Goal: Contribute content: Add original content to the website for others to see

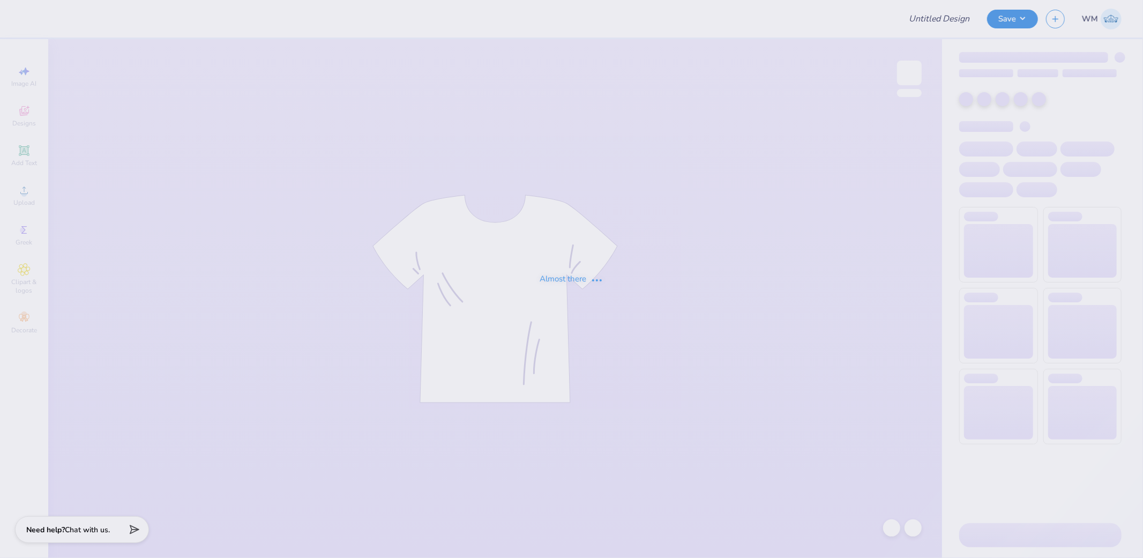
type input "SNU"
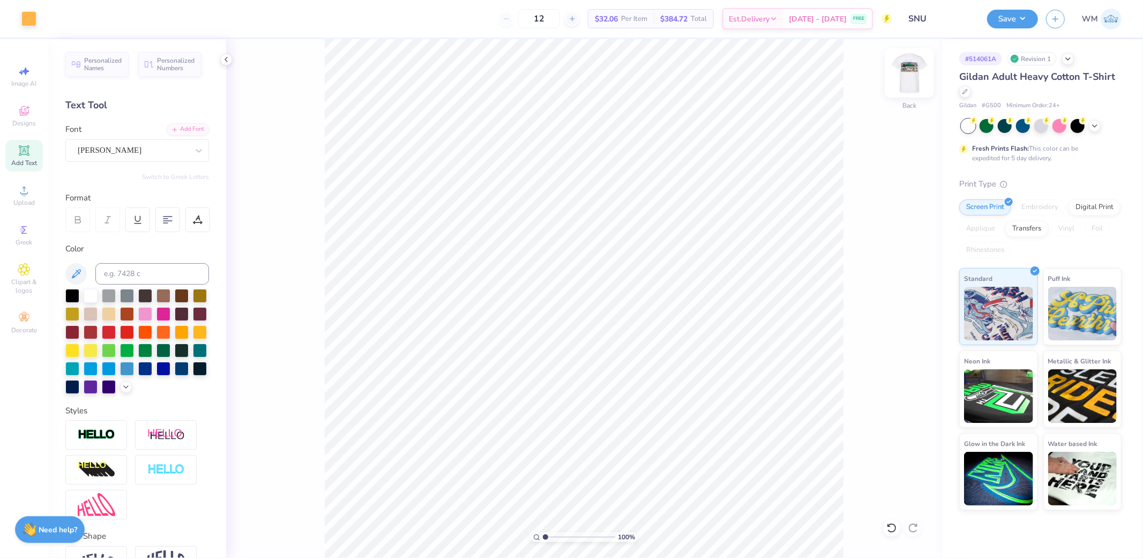
click at [906, 83] on img at bounding box center [909, 72] width 43 height 43
type input "2.14"
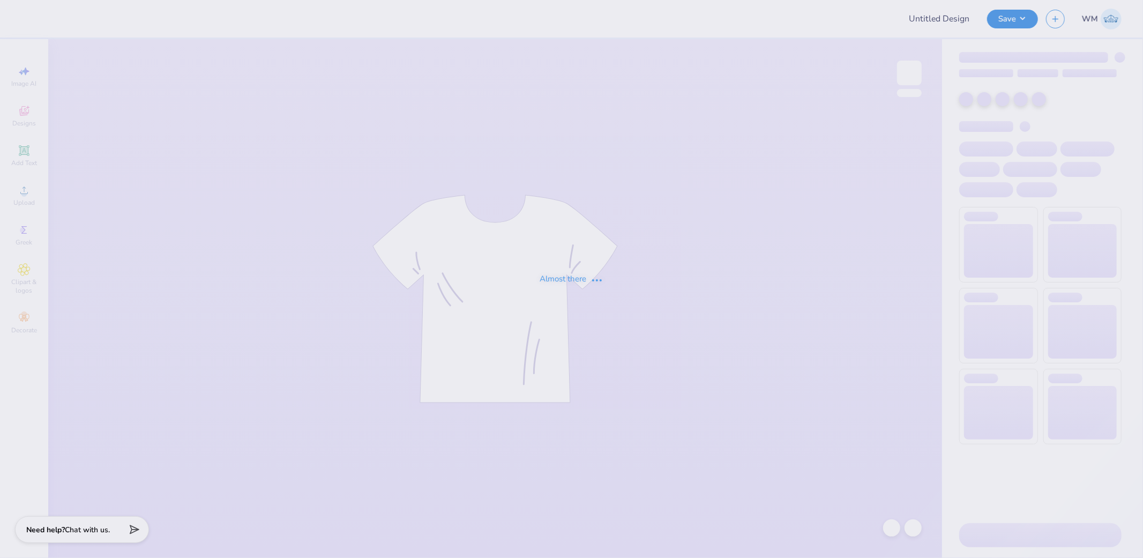
type input "SNU"
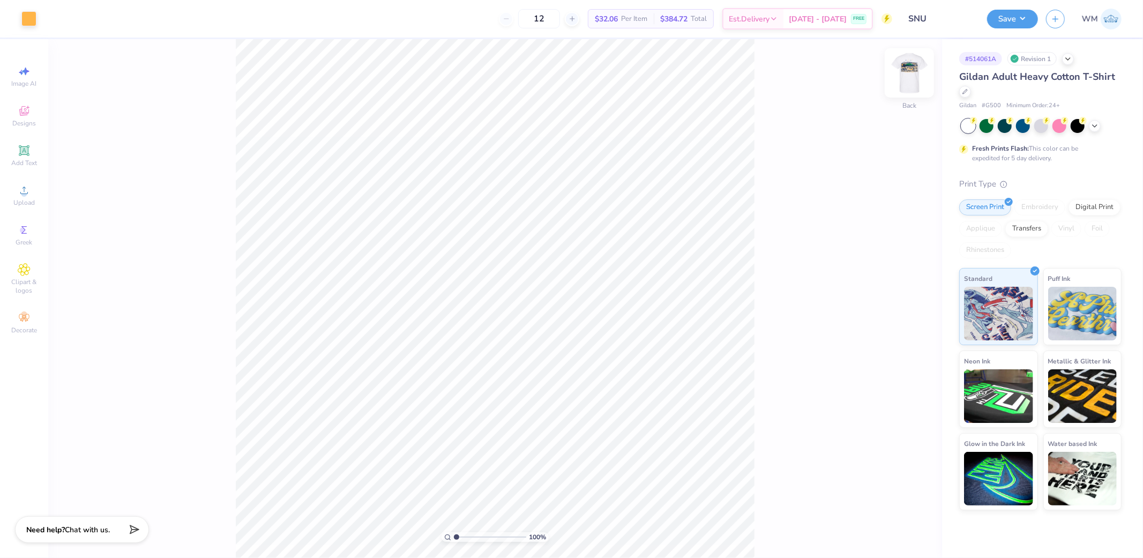
click at [913, 77] on img at bounding box center [909, 72] width 43 height 43
click at [563, 332] on li "Download vector" at bounding box center [563, 331] width 84 height 21
drag, startPoint x: 456, startPoint y: 539, endPoint x: 463, endPoint y: 538, distance: 7.1
click at [463, 538] on input "range" at bounding box center [490, 537] width 72 height 10
type input "1.92"
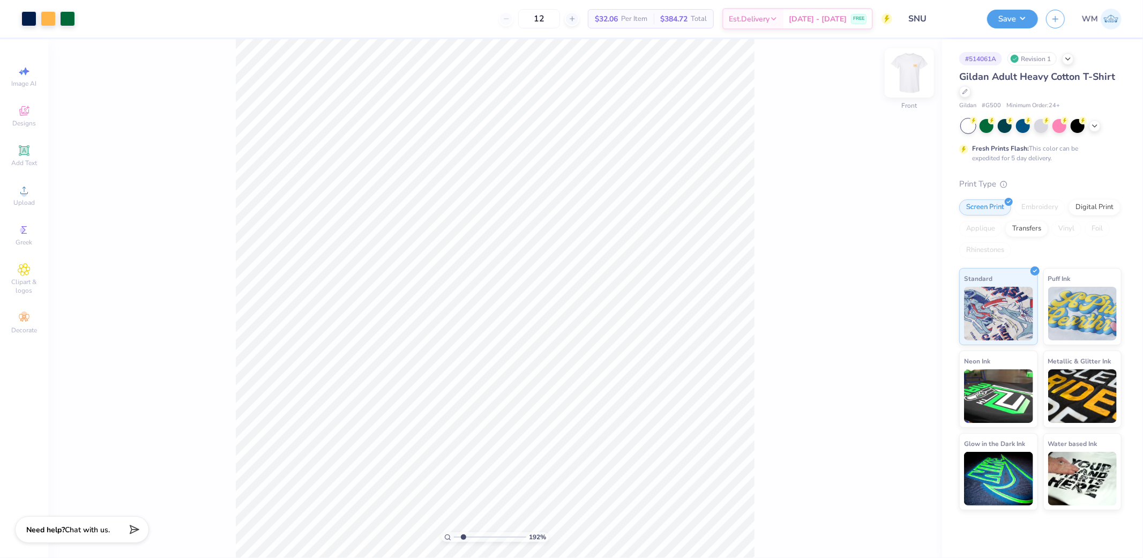
click at [914, 77] on img at bounding box center [909, 72] width 43 height 43
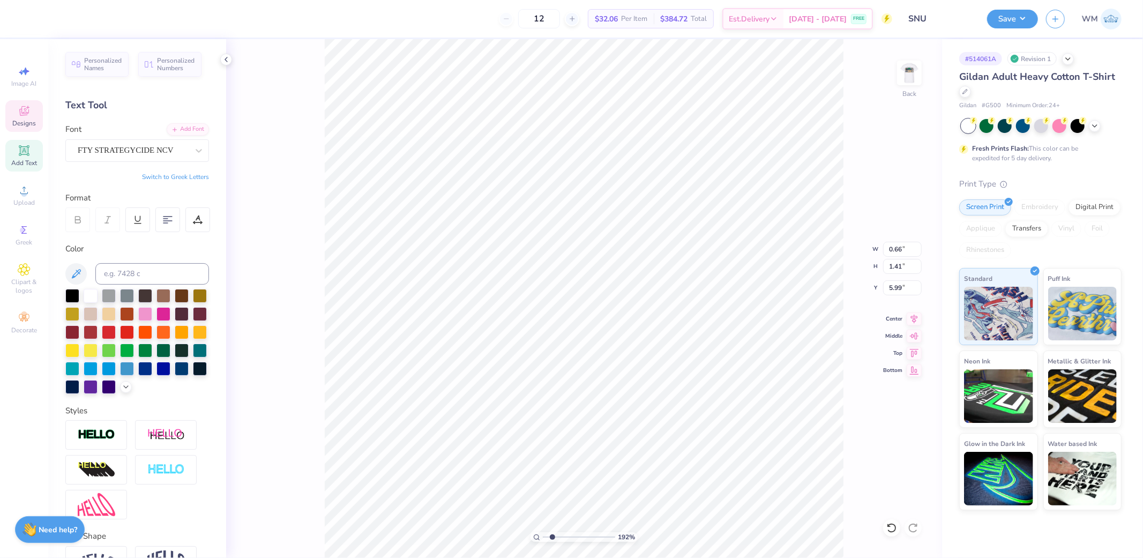
type input "1.75"
type textarea "SNU"
type input "9.50"
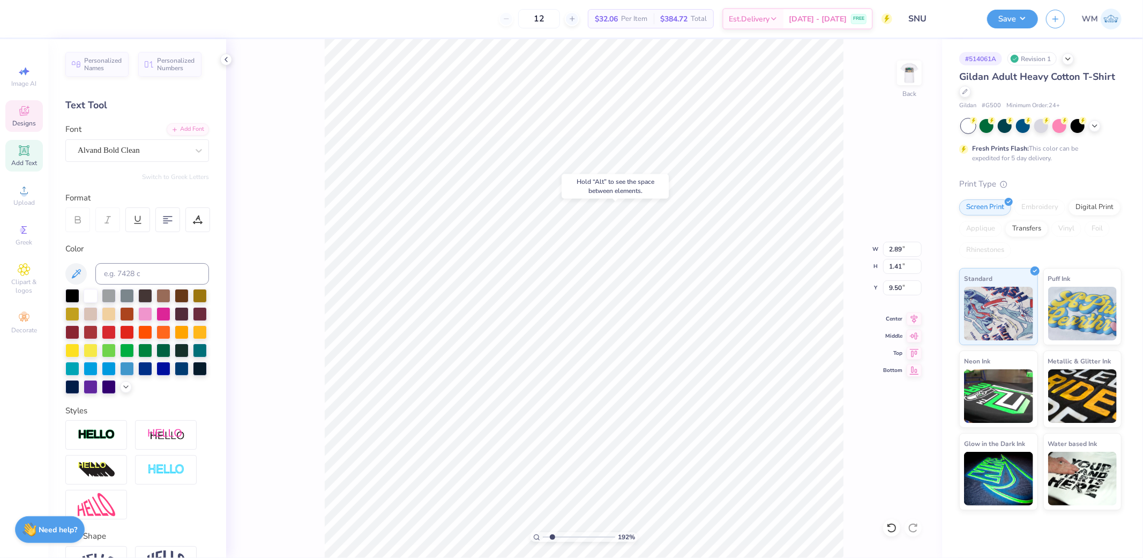
type input "0.66"
type input "5.99"
type textarea "SNU"
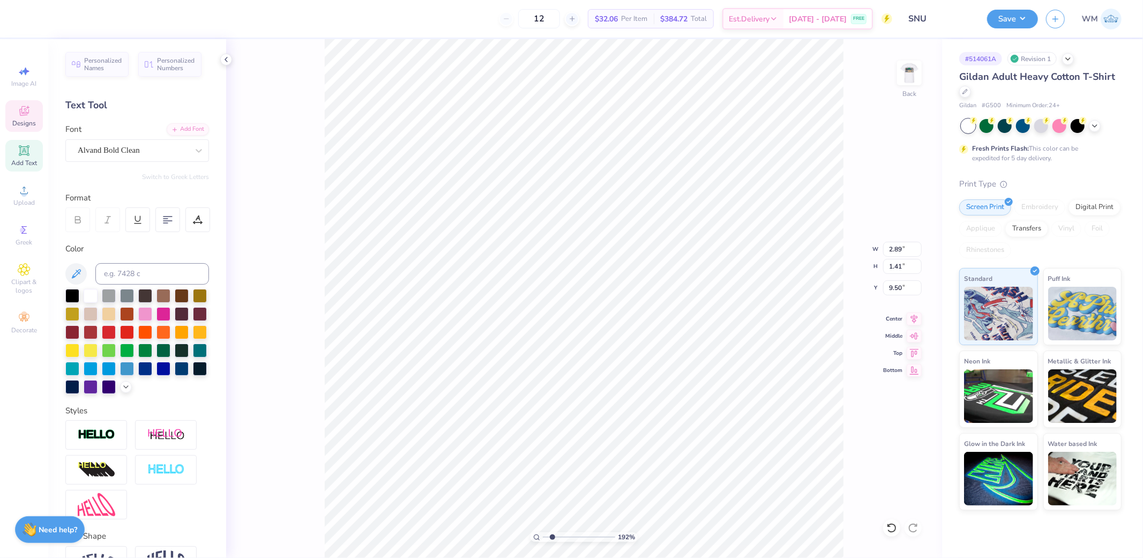
type input "5.72"
click at [918, 314] on icon at bounding box center [914, 317] width 15 height 13
click at [918, 318] on icon at bounding box center [914, 317] width 15 height 13
type textarea "Dads Day 2025"
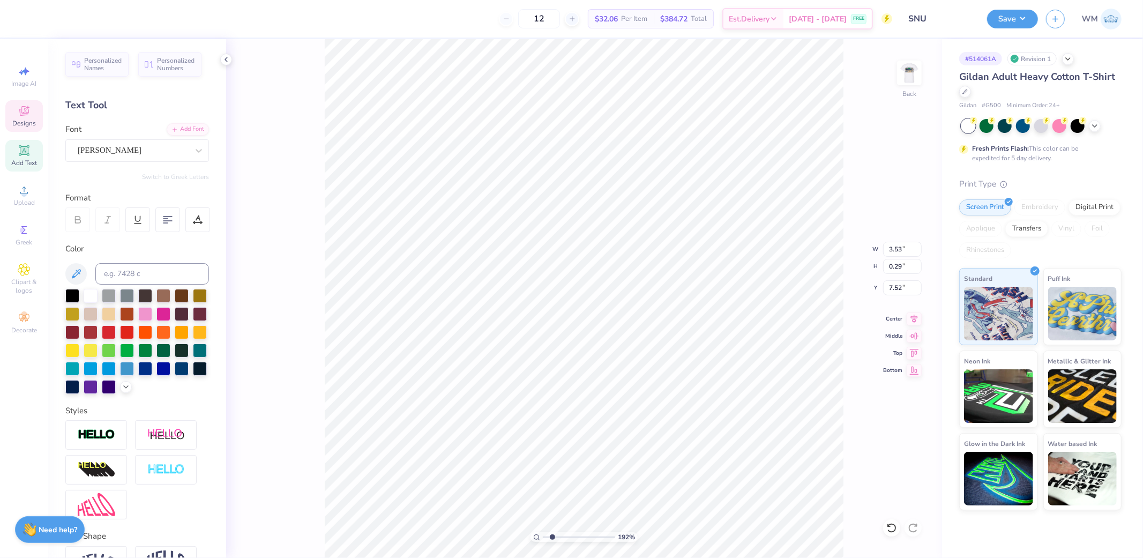
scroll to position [18, 41]
type input "2.98"
type input "0.48"
type input "7.63"
click at [917, 320] on icon at bounding box center [914, 317] width 15 height 13
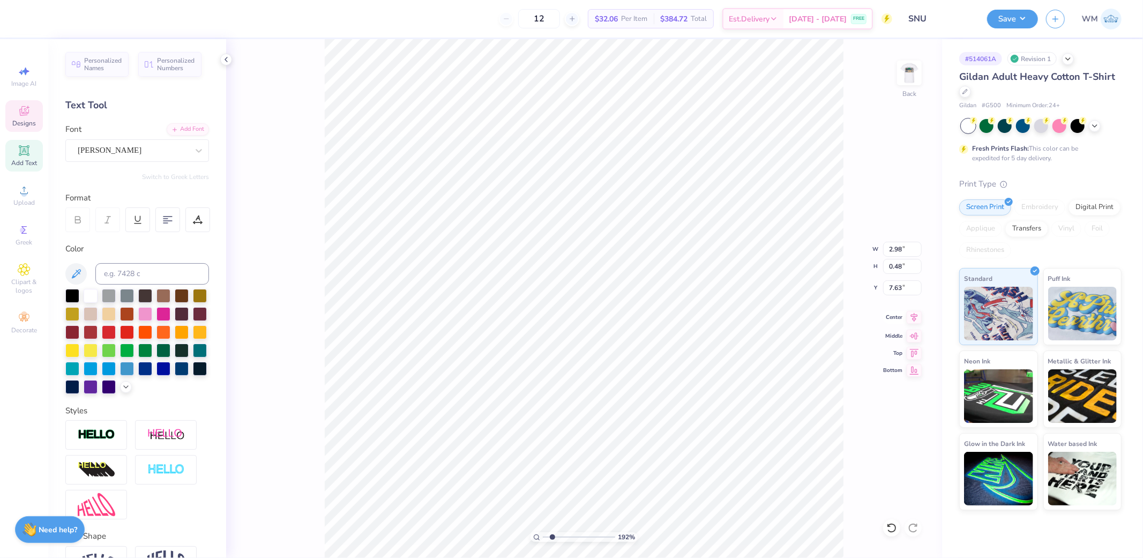
click at [919, 319] on icon at bounding box center [914, 317] width 15 height 13
type input "3.76"
type input "0.60"
type input "7.50"
click at [914, 319] on icon at bounding box center [914, 317] width 15 height 13
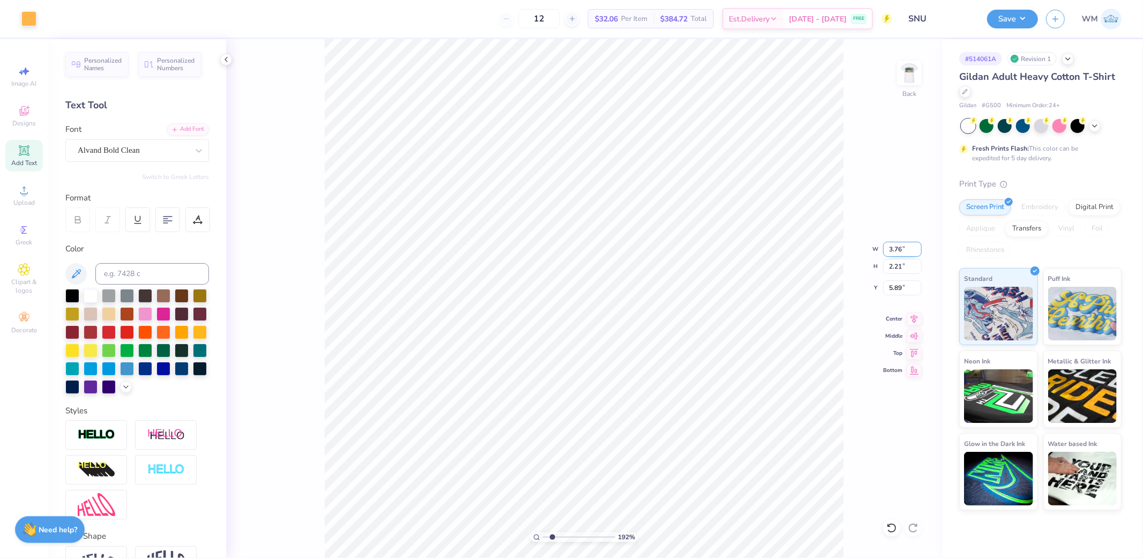
click at [902, 249] on input "3.76" at bounding box center [902, 249] width 39 height 15
type input "3.50"
type input "2.06"
type input "5.97"
drag, startPoint x: 549, startPoint y: 534, endPoint x: 528, endPoint y: 533, distance: 21.4
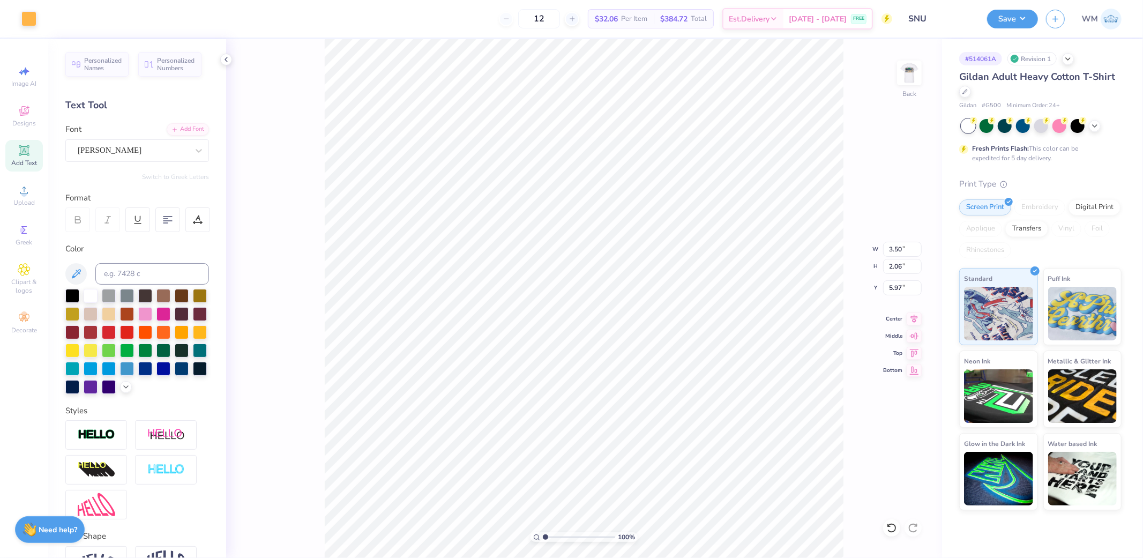
type input "1"
click at [543, 533] on input "range" at bounding box center [579, 537] width 72 height 10
type input "3.00"
click at [29, 17] on div at bounding box center [28, 17] width 15 height 15
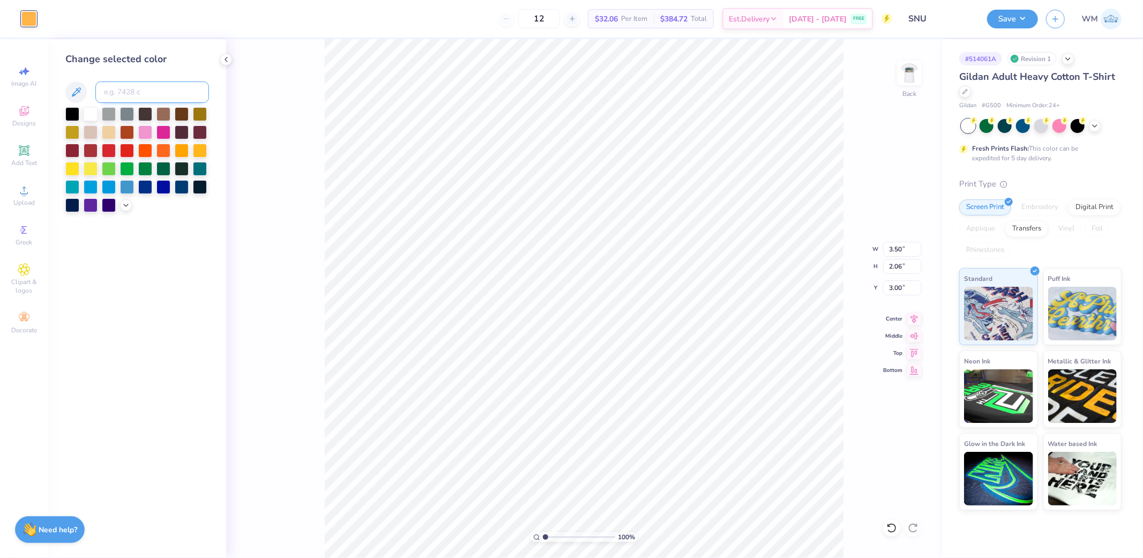
click at [139, 86] on input at bounding box center [152, 91] width 114 height 21
type input "186"
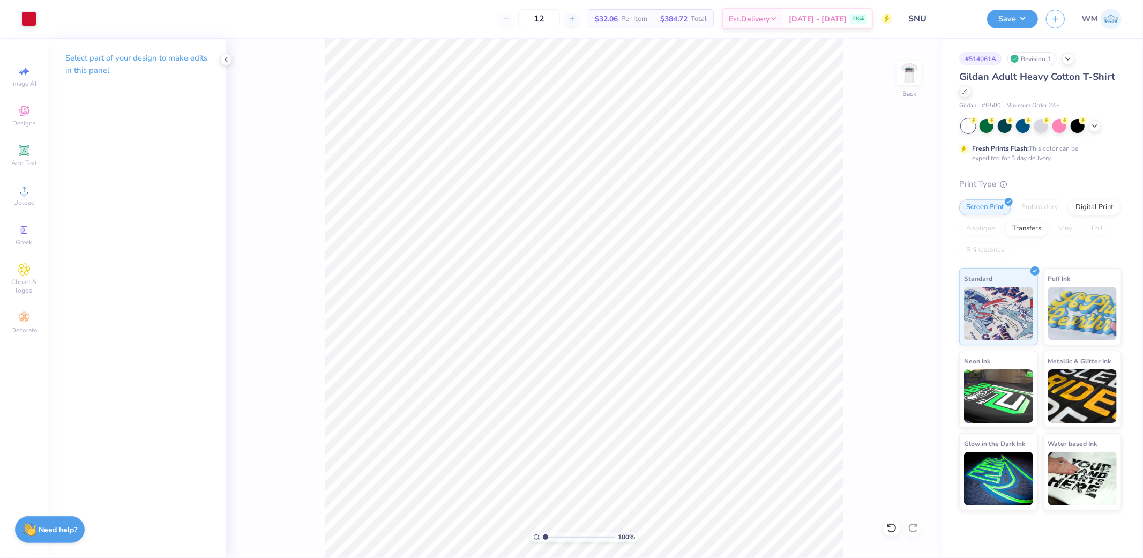
drag, startPoint x: 904, startPoint y: 77, endPoint x: 921, endPoint y: 151, distance: 75.8
click at [904, 77] on img at bounding box center [909, 72] width 21 height 21
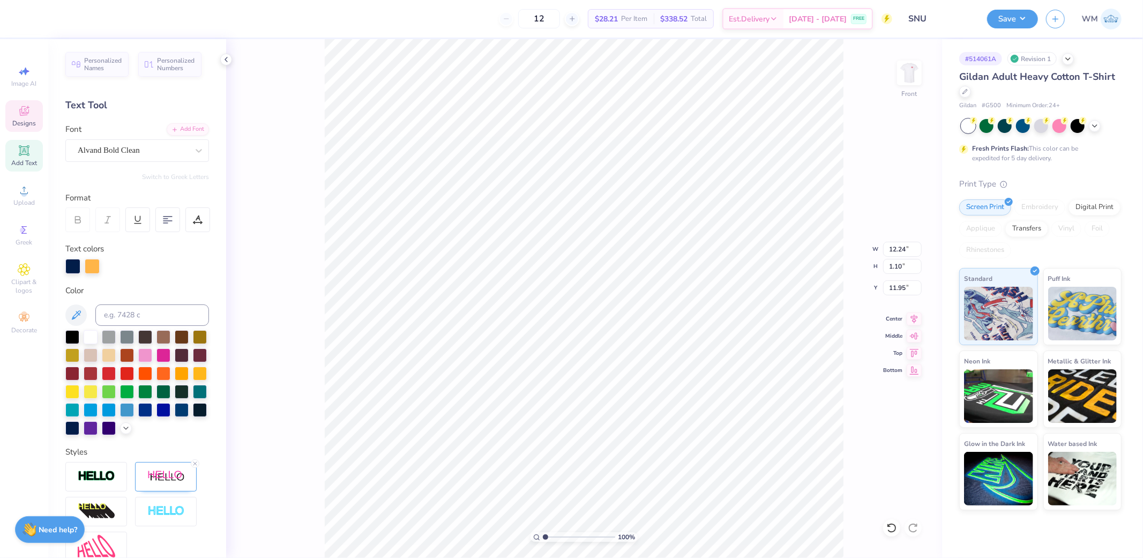
scroll to position [18, 21]
type textarea "SIGMA NU"
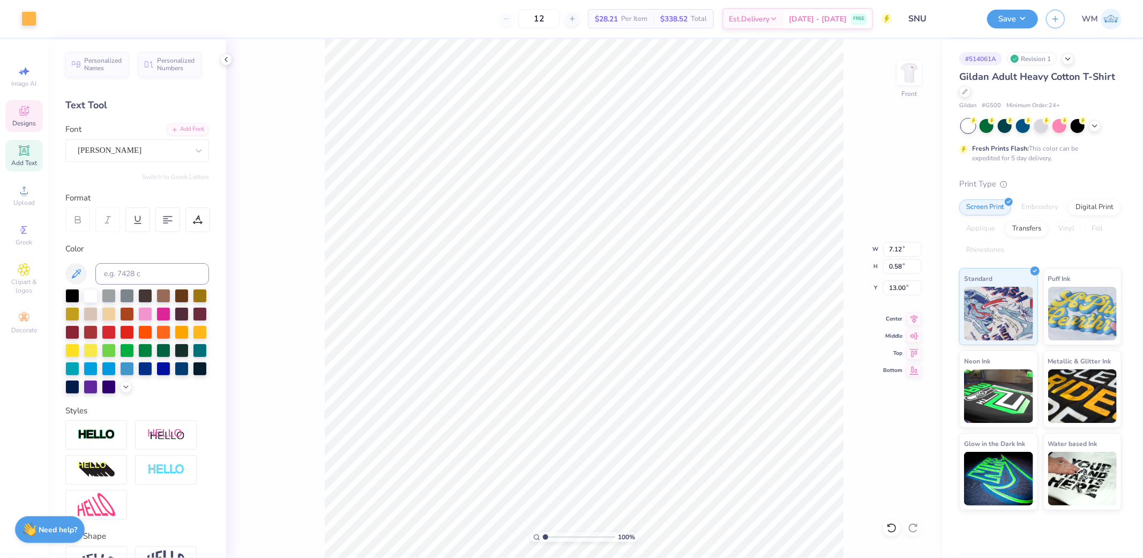
scroll to position [18, 1]
type textarea "Dads Day 2025"
drag, startPoint x: 547, startPoint y: 537, endPoint x: 561, endPoint y: 538, distance: 14.5
type input "3.21"
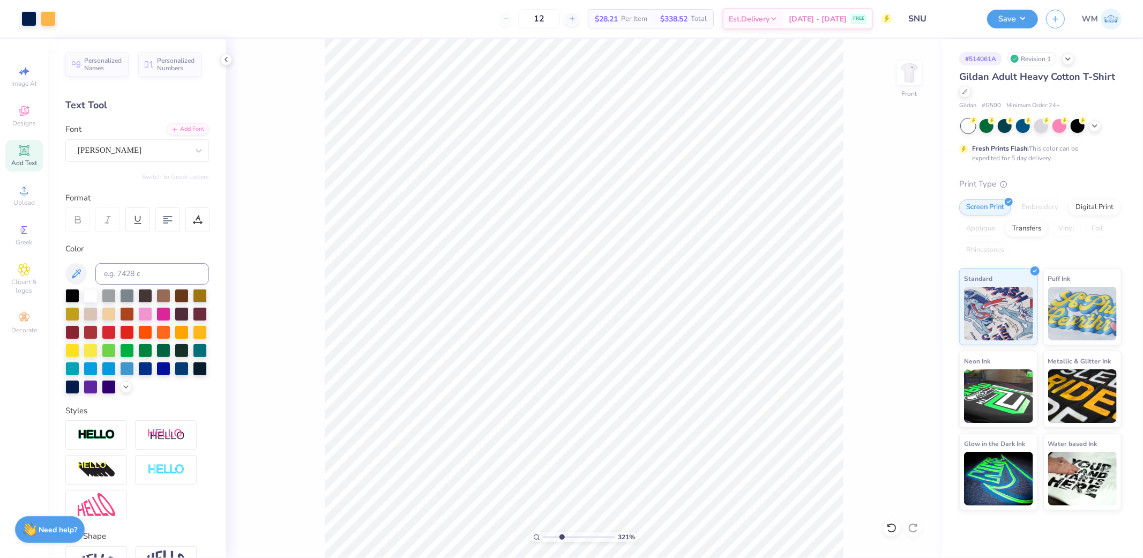
click at [561, 538] on input "range" at bounding box center [579, 537] width 72 height 10
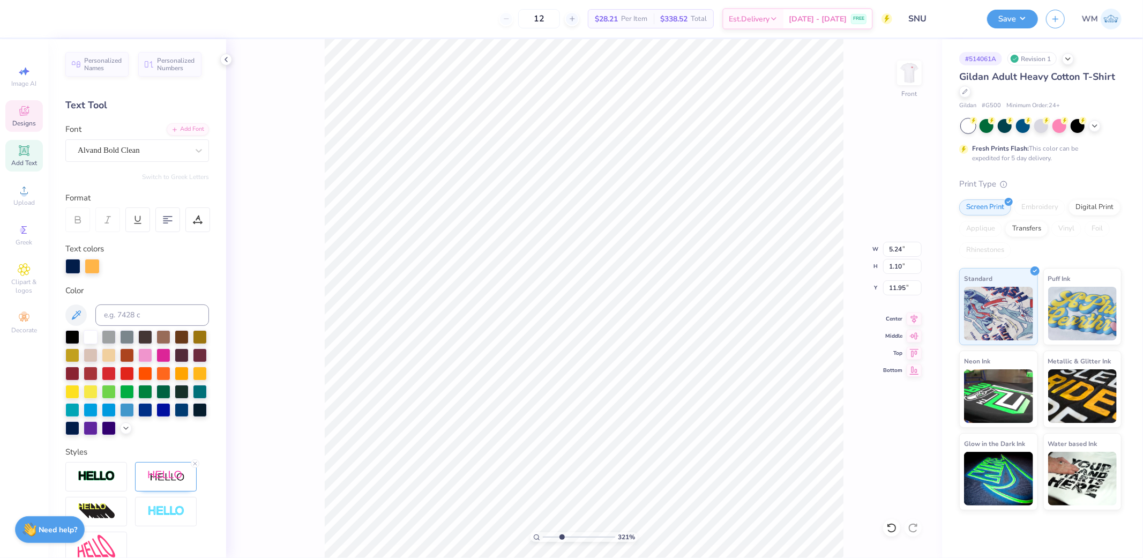
type input "5.24"
type input "1.10"
type input "11.95"
type input "6.57"
type input "1.38"
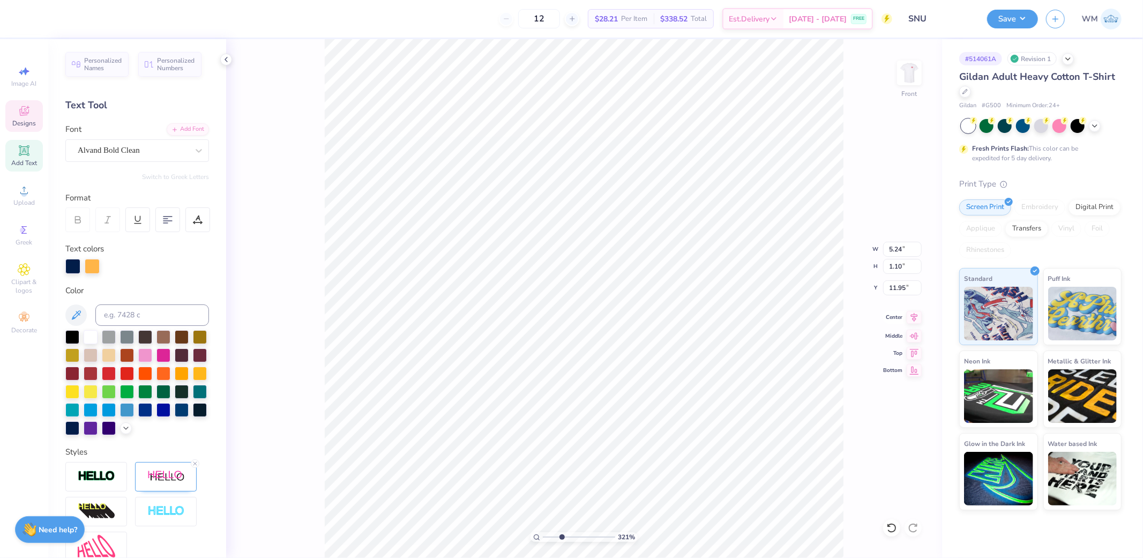
type input "11.67"
click at [917, 317] on icon at bounding box center [914, 317] width 15 height 13
click at [203, 217] on div at bounding box center [197, 219] width 25 height 25
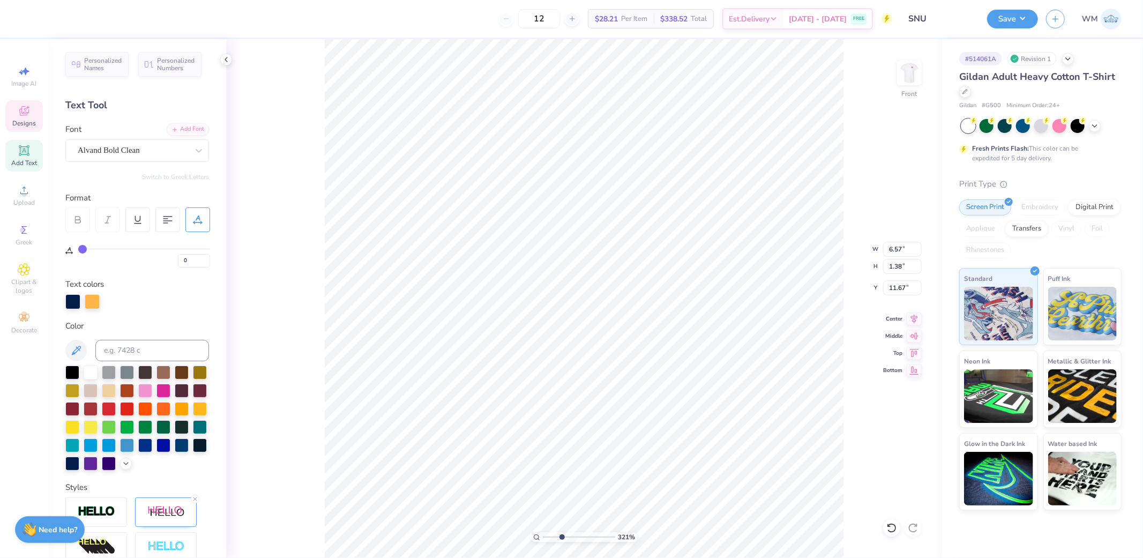
type input "2"
type input "3"
type input "4"
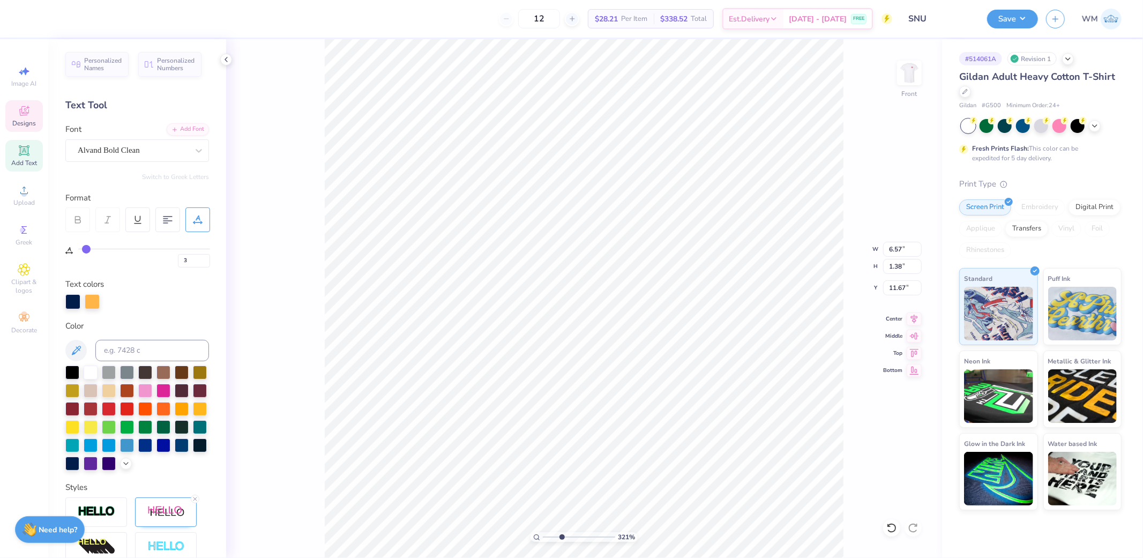
type input "4"
type input "5"
type input "6"
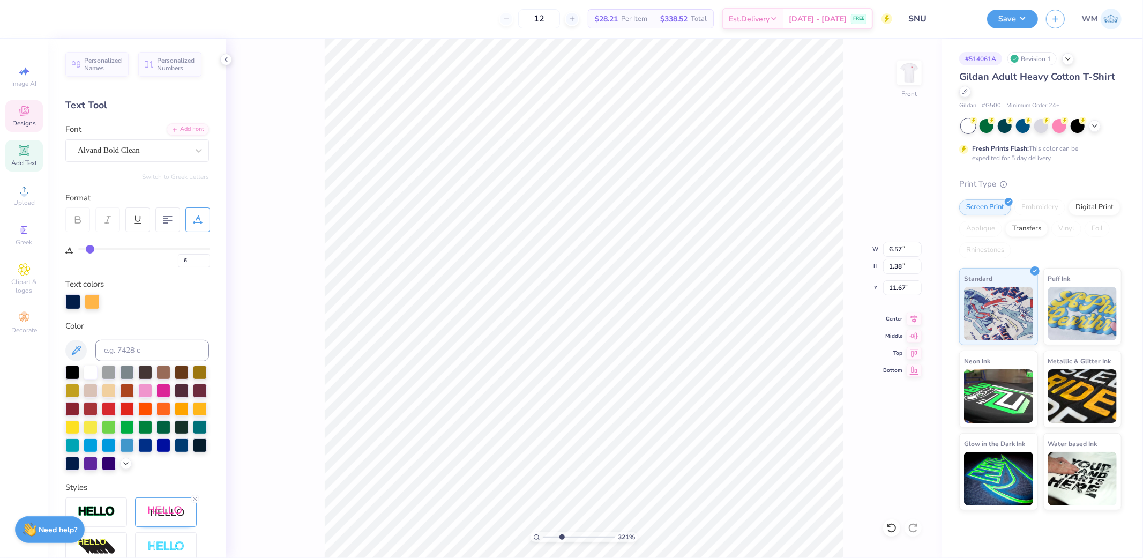
type input "7"
type input "8"
type input "9"
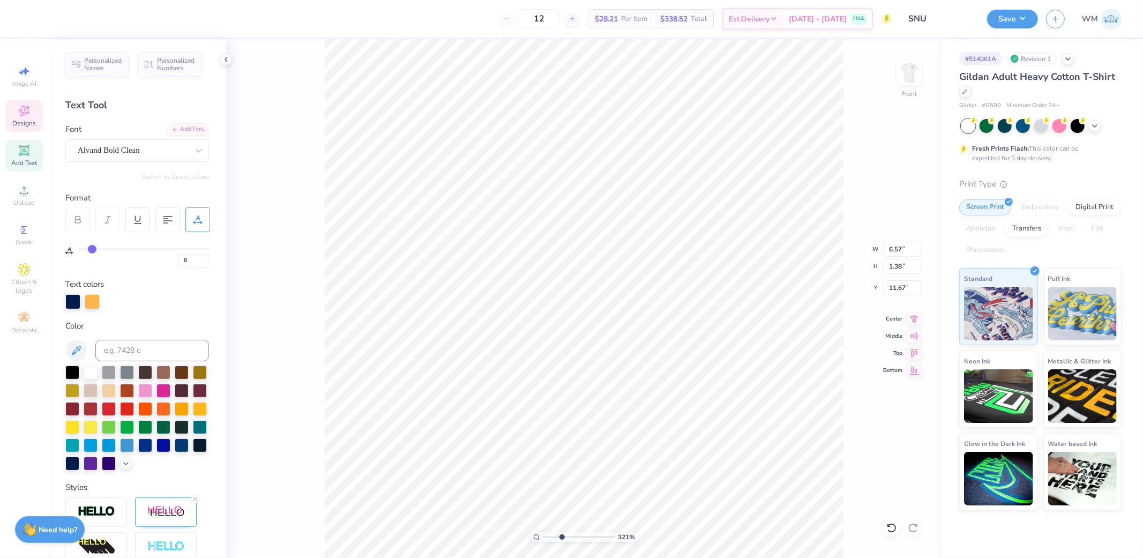
type input "9"
type input "10"
type input "11"
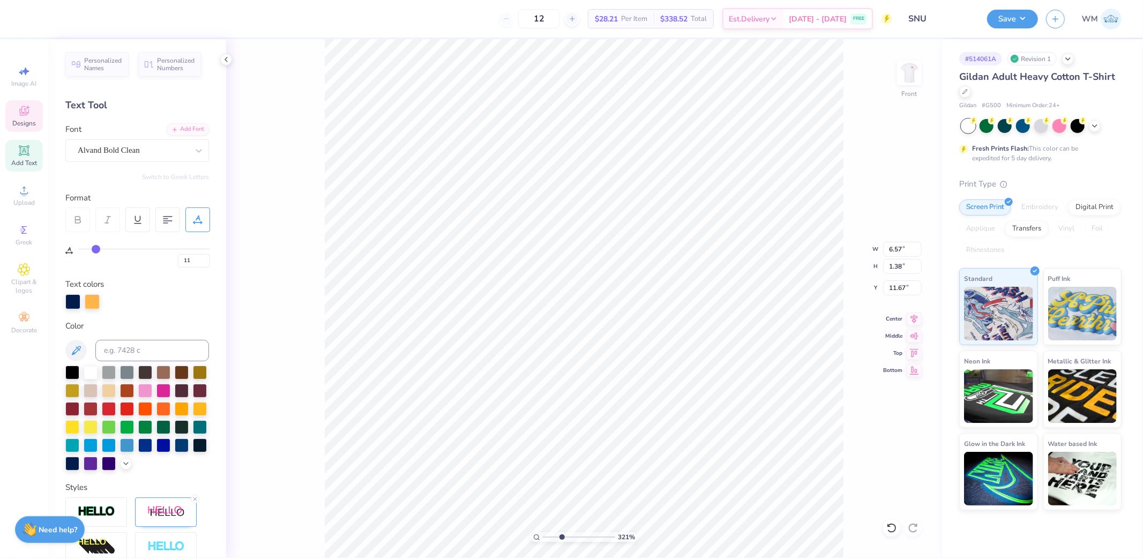
type input "12"
type input "13"
type input "14"
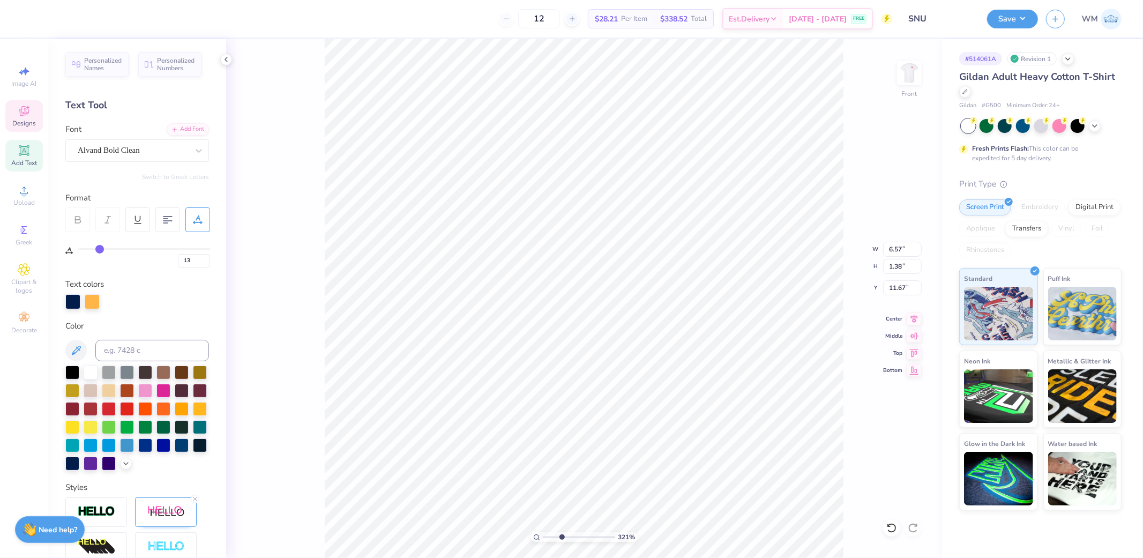
type input "14"
type input "15"
type input "16"
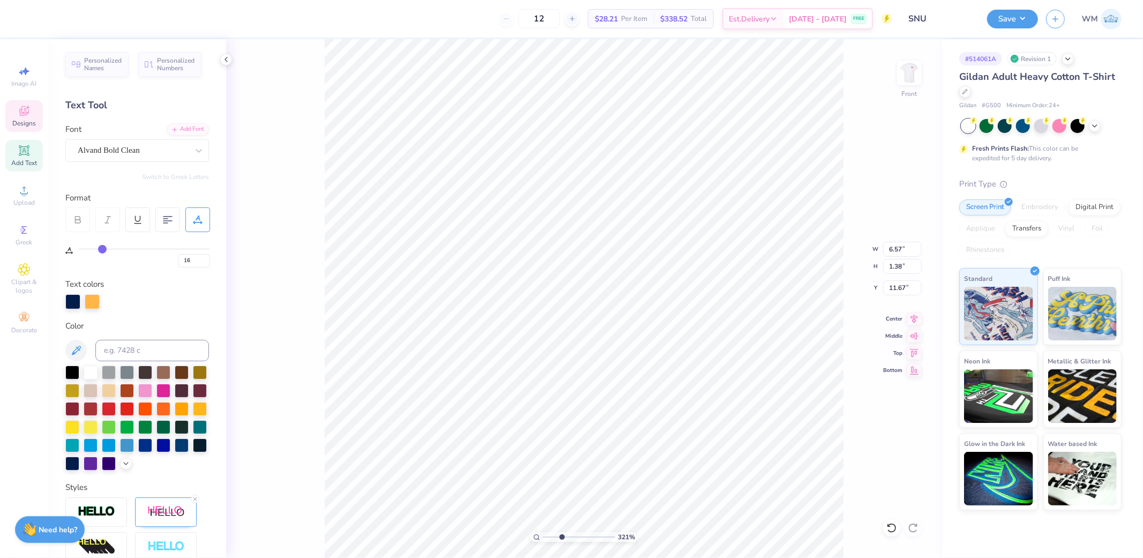
drag, startPoint x: 84, startPoint y: 247, endPoint x: 102, endPoint y: 247, distance: 18.2
type input "16"
click at [102, 248] on input "range" at bounding box center [144, 249] width 132 height 2
type input "8.70"
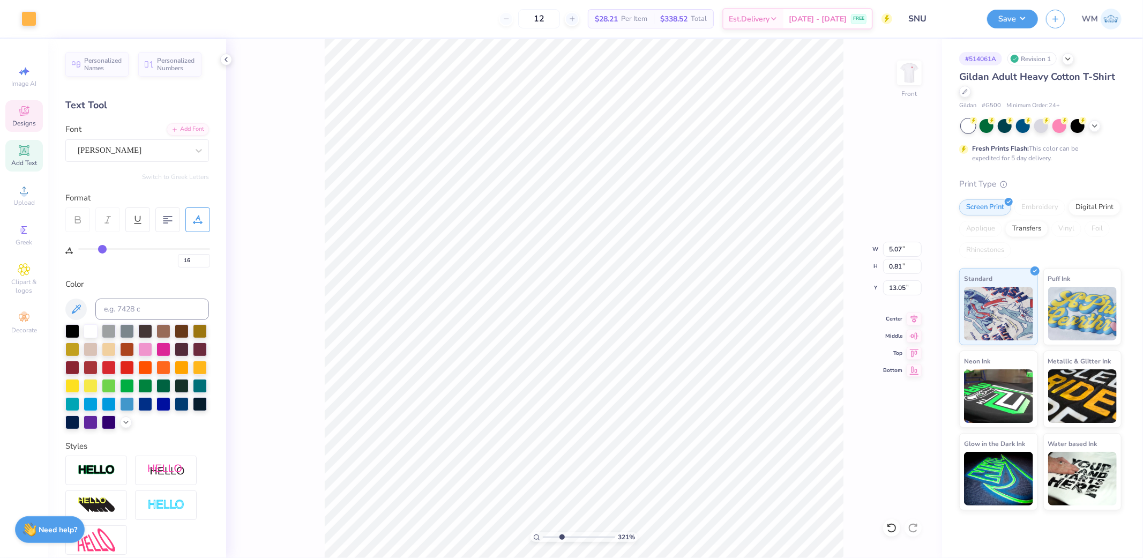
type input "0"
type input "12.97"
type input "12.99"
click at [539, 534] on icon at bounding box center [536, 537] width 7 height 7
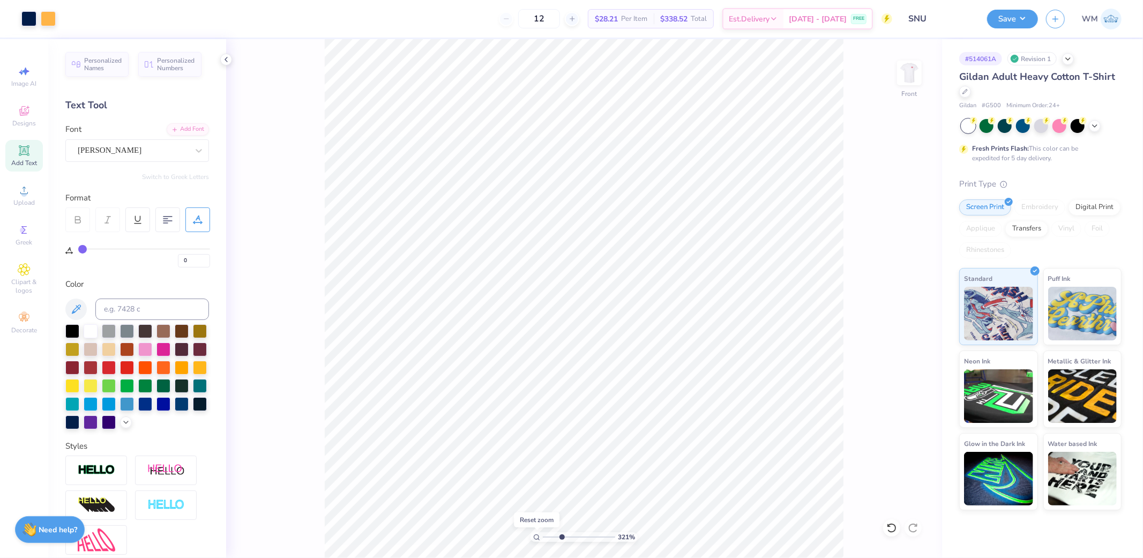
type input "1"
click at [921, 319] on icon at bounding box center [914, 317] width 15 height 13
click at [917, 317] on icon at bounding box center [914, 317] width 15 height 13
click at [29, 20] on div at bounding box center [28, 17] width 15 height 15
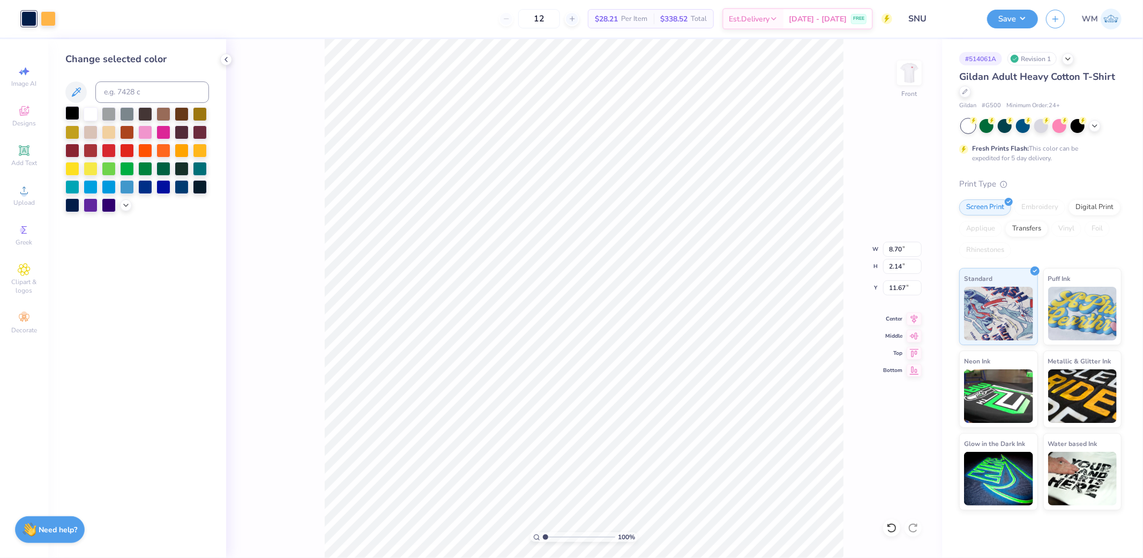
click at [68, 110] on div at bounding box center [72, 113] width 14 height 14
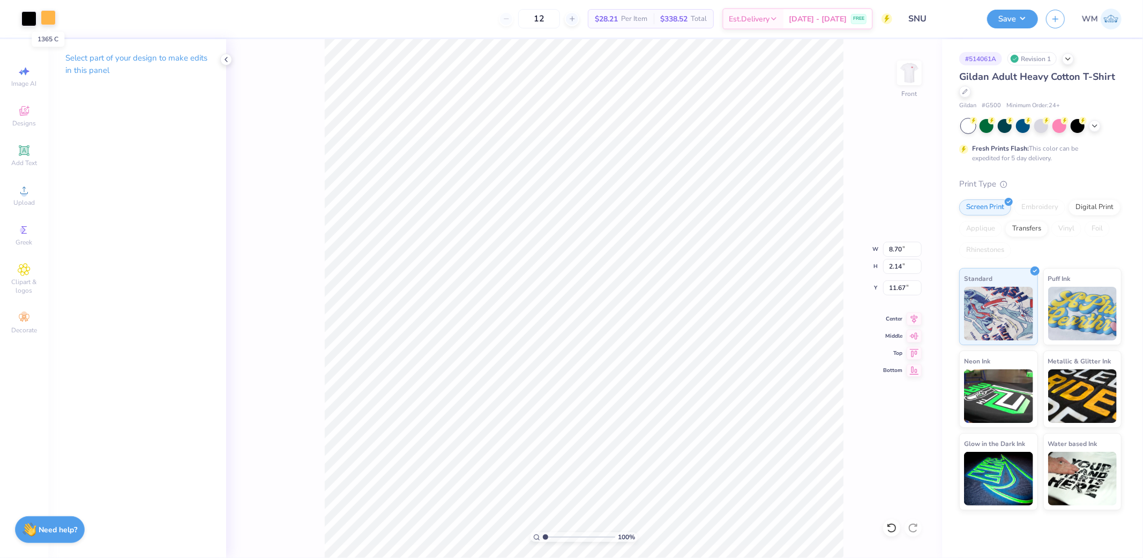
click at [49, 19] on div at bounding box center [48, 17] width 15 height 15
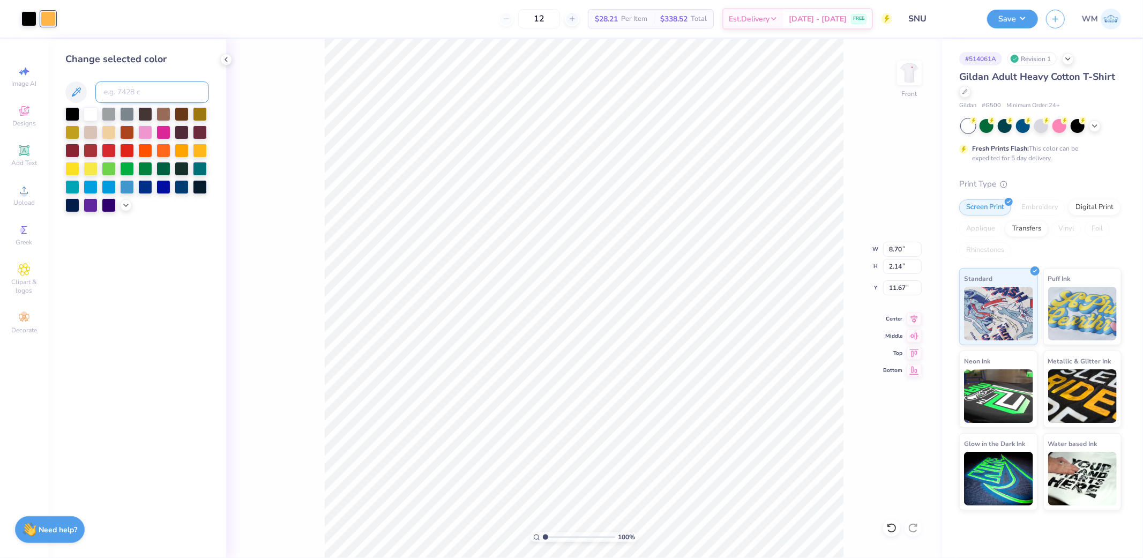
click at [129, 92] on input at bounding box center [152, 91] width 114 height 21
type input "186"
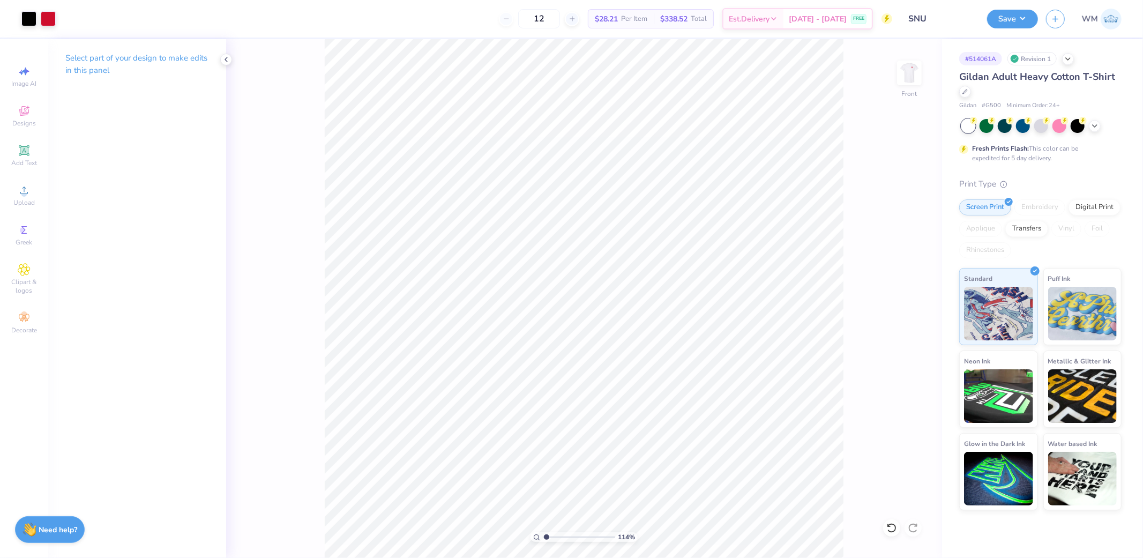
type input "1"
click at [543, 534] on input "range" at bounding box center [579, 537] width 72 height 10
click at [647, 440] on li "Group" at bounding box center [664, 439] width 84 height 21
click at [17, 194] on div "Upload" at bounding box center [24, 196] width 38 height 32
click at [20, 184] on div "Upload" at bounding box center [24, 196] width 38 height 32
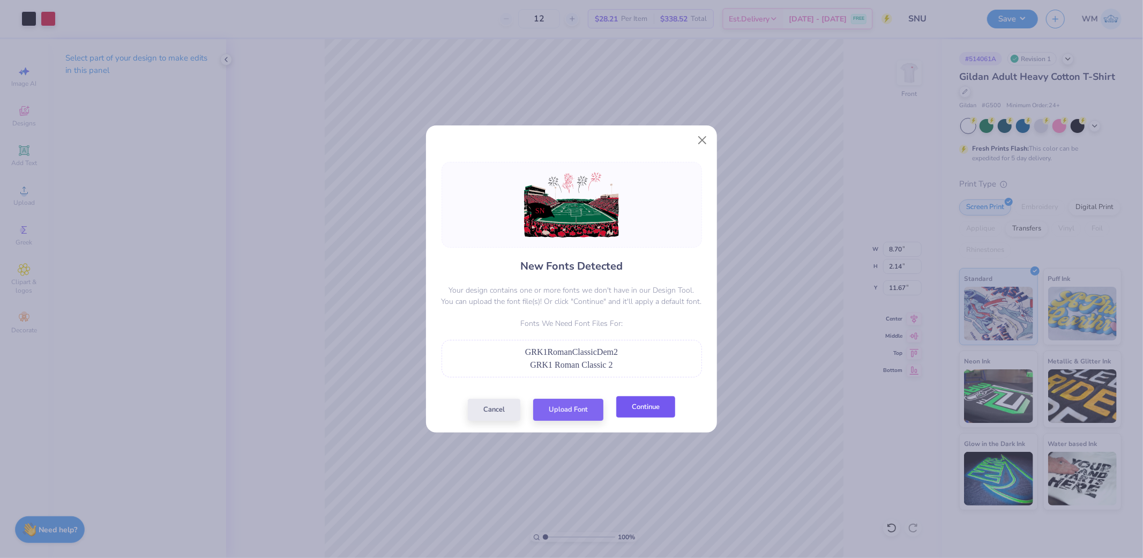
click at [650, 418] on button "Continue" at bounding box center [645, 407] width 59 height 22
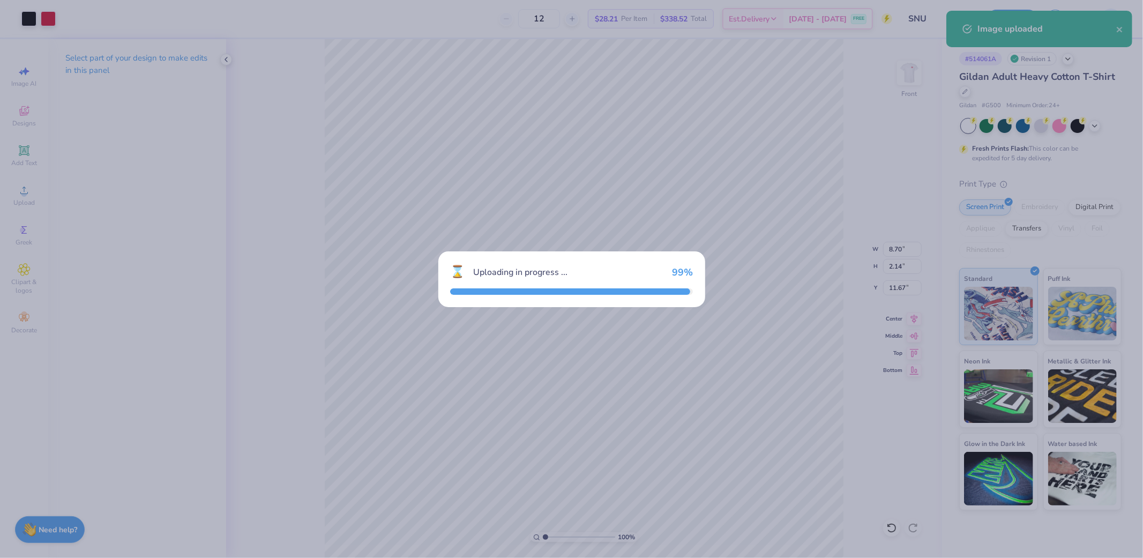
type input "14.65"
type input "10.11"
type input "9.20"
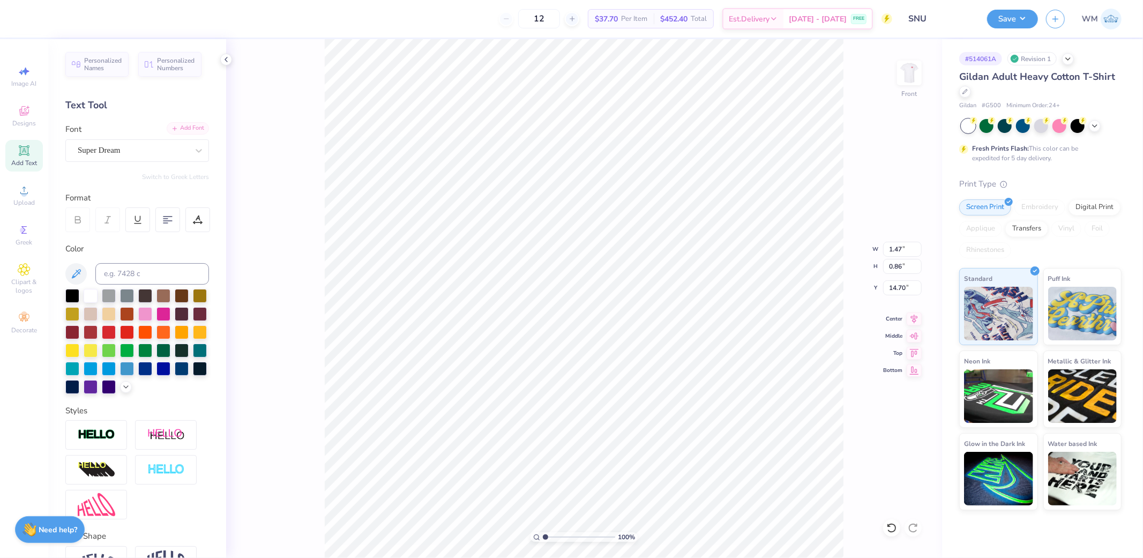
click at [184, 127] on div "Add Font" at bounding box center [188, 128] width 42 height 12
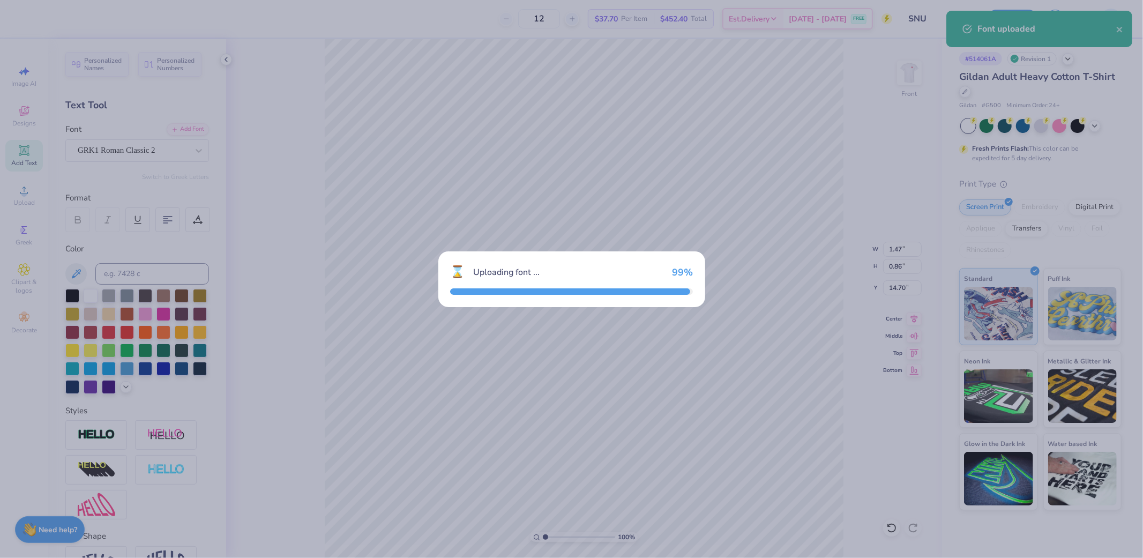
type input "1.70"
type input "14.79"
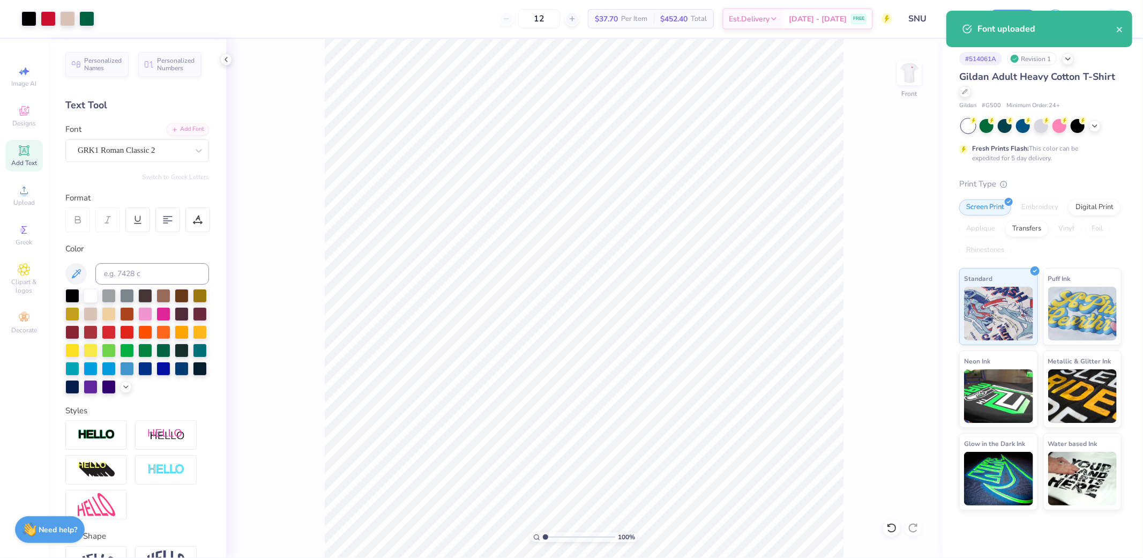
click at [547, 533] on input "range" at bounding box center [579, 537] width 72 height 10
click at [545, 534] on input "range" at bounding box center [579, 537] width 72 height 10
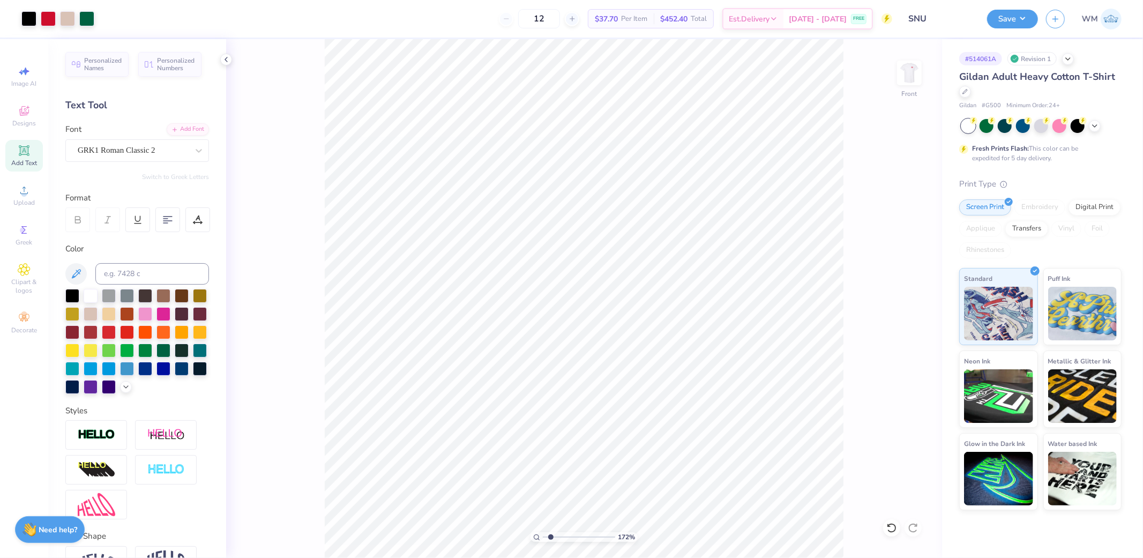
type input "1.8"
click at [551, 537] on input "range" at bounding box center [579, 537] width 72 height 10
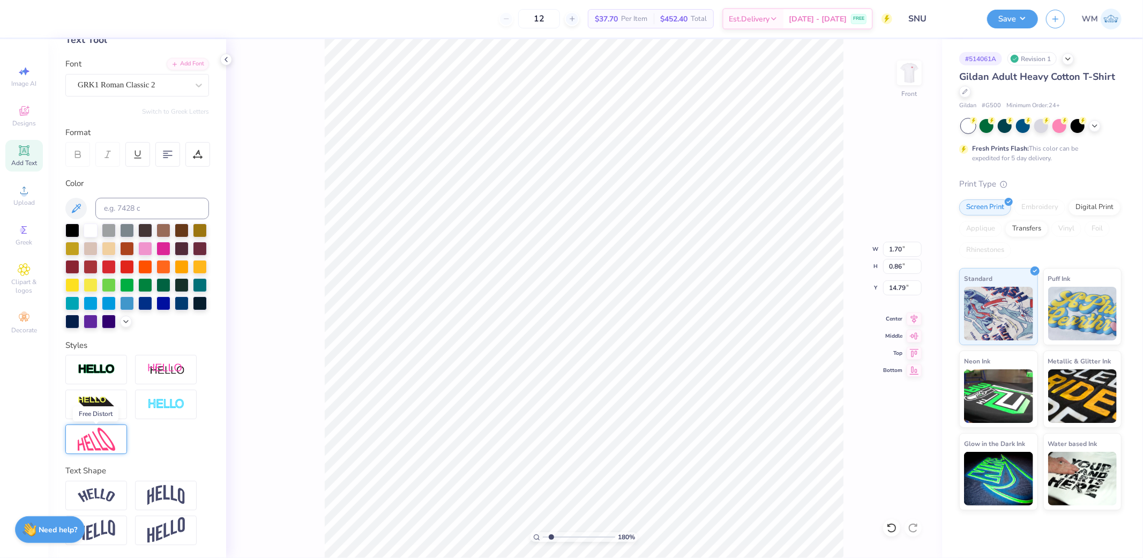
click at [98, 441] on img at bounding box center [97, 439] width 38 height 23
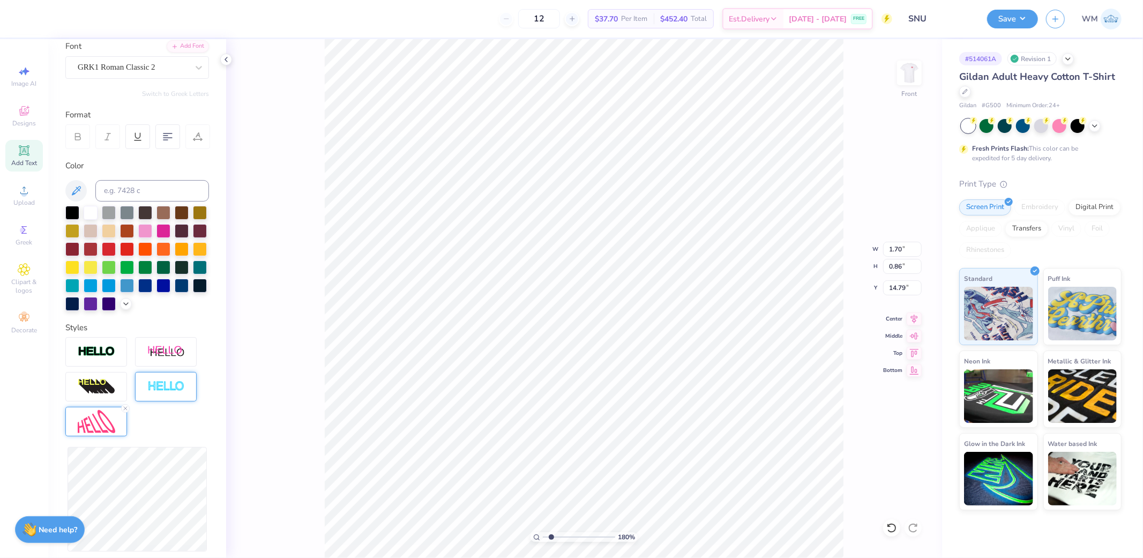
scroll to position [221, 0]
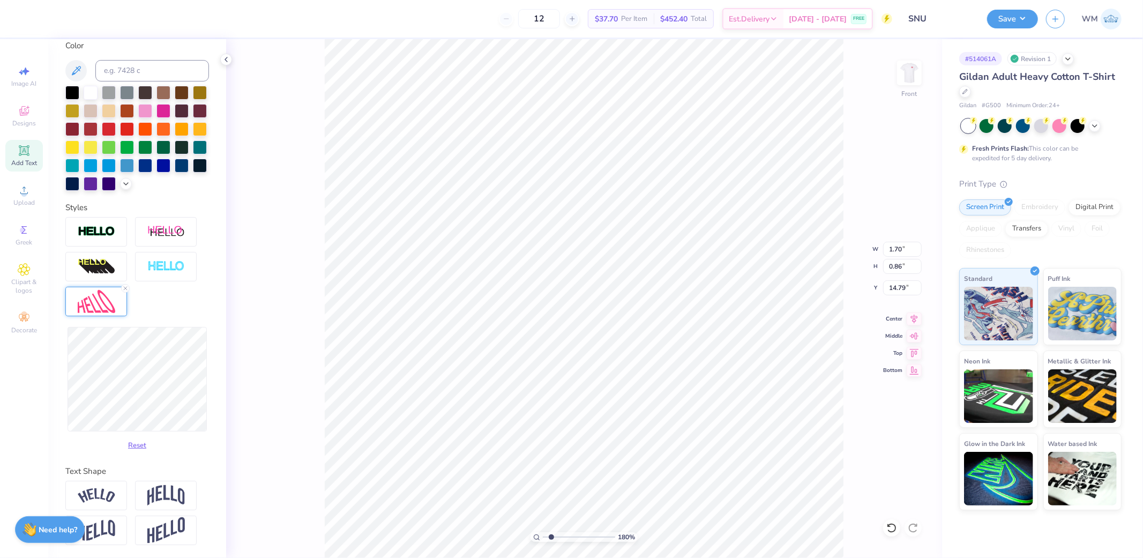
type input "1.84"
type input "1.11"
type input "14.66"
type input "1.85"
type input "1.09"
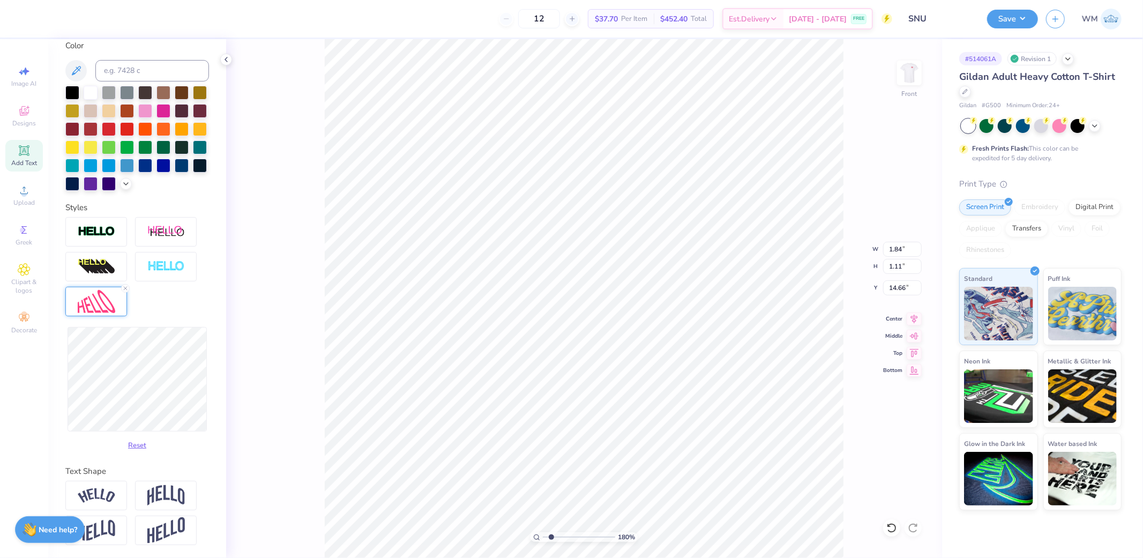
type input "14.67"
type input "1.86"
type input "1.10"
type input "2.17"
type input "1.21"
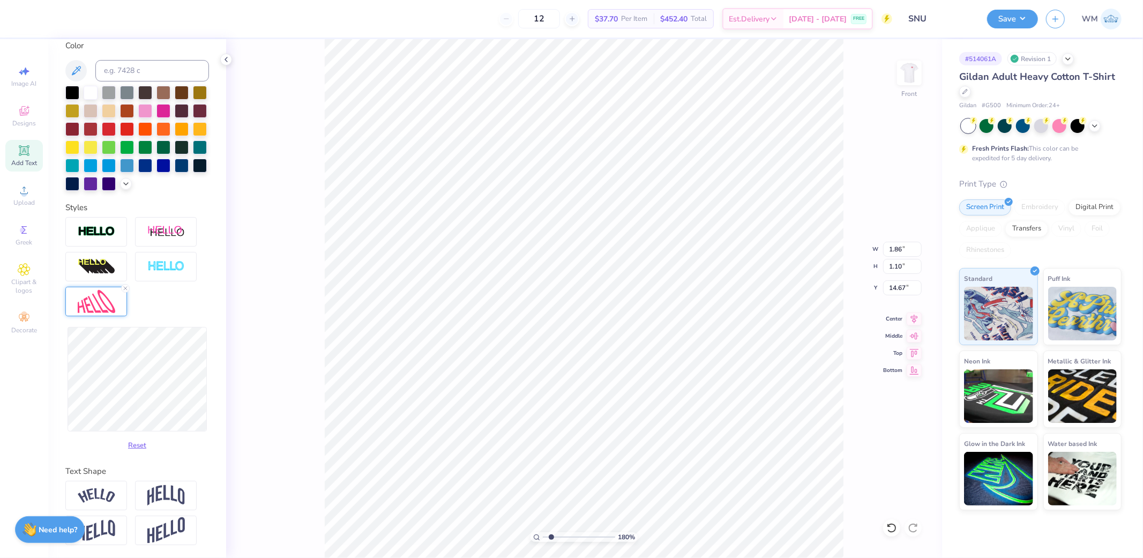
type input "14.62"
type input "1.72"
click at [551, 532] on input "range" at bounding box center [579, 537] width 72 height 10
type input "14.55"
click at [537, 538] on icon at bounding box center [536, 537] width 7 height 7
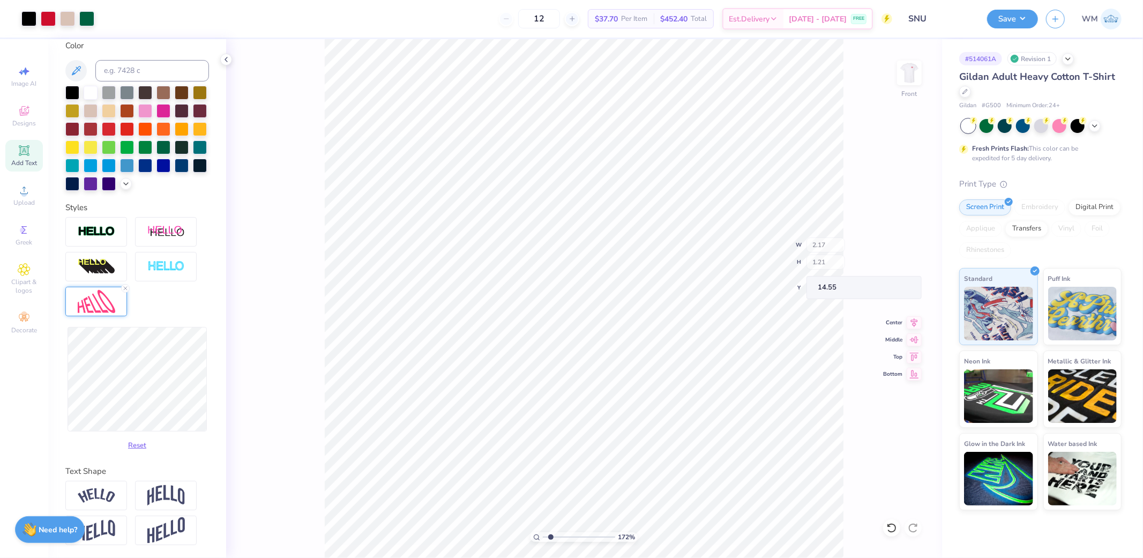
type input "1"
type input "13.81"
click at [908, 248] on input "14.65" at bounding box center [902, 249] width 39 height 15
type input "12.50"
type input "8.63"
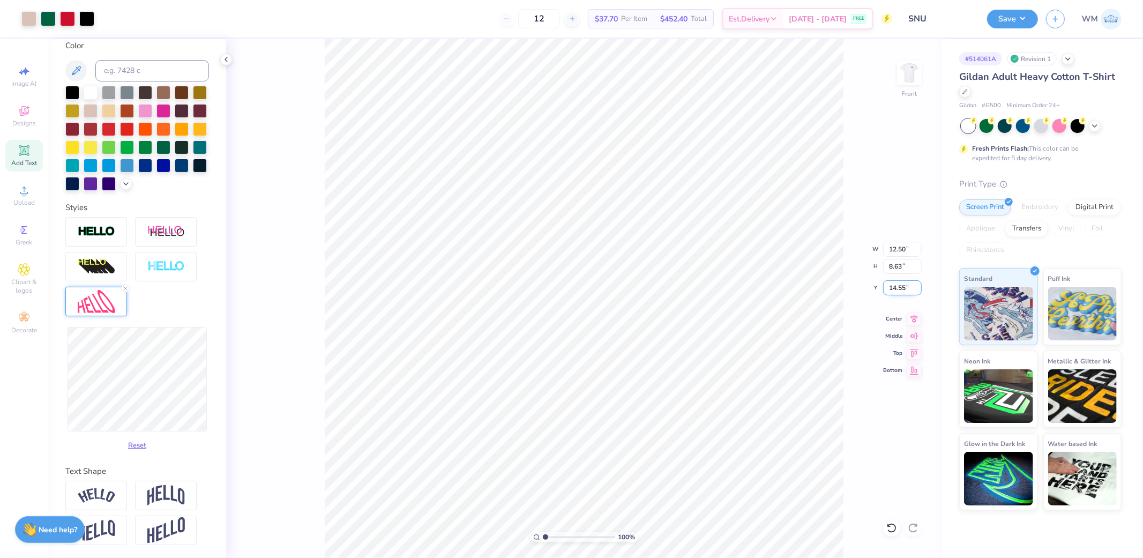
click at [899, 291] on input "14.55" at bounding box center [902, 287] width 39 height 15
type input "3.00"
click at [552, 535] on input "range" at bounding box center [579, 537] width 72 height 10
click at [538, 534] on circle at bounding box center [536, 536] width 5 height 5
type input "1"
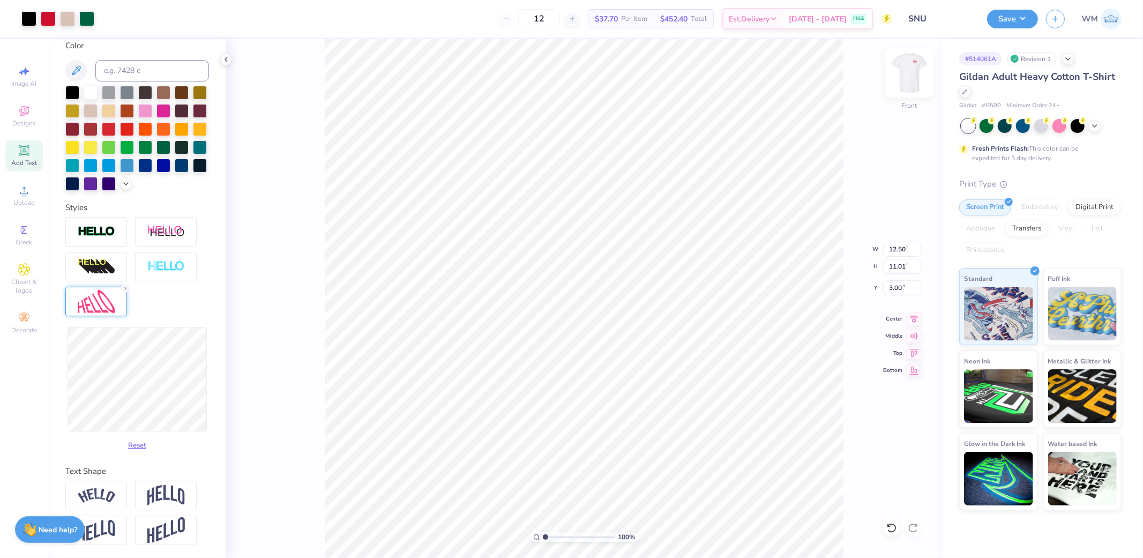
click at [913, 78] on img at bounding box center [909, 72] width 43 height 43
click at [1030, 21] on button "Save" at bounding box center [1012, 17] width 51 height 19
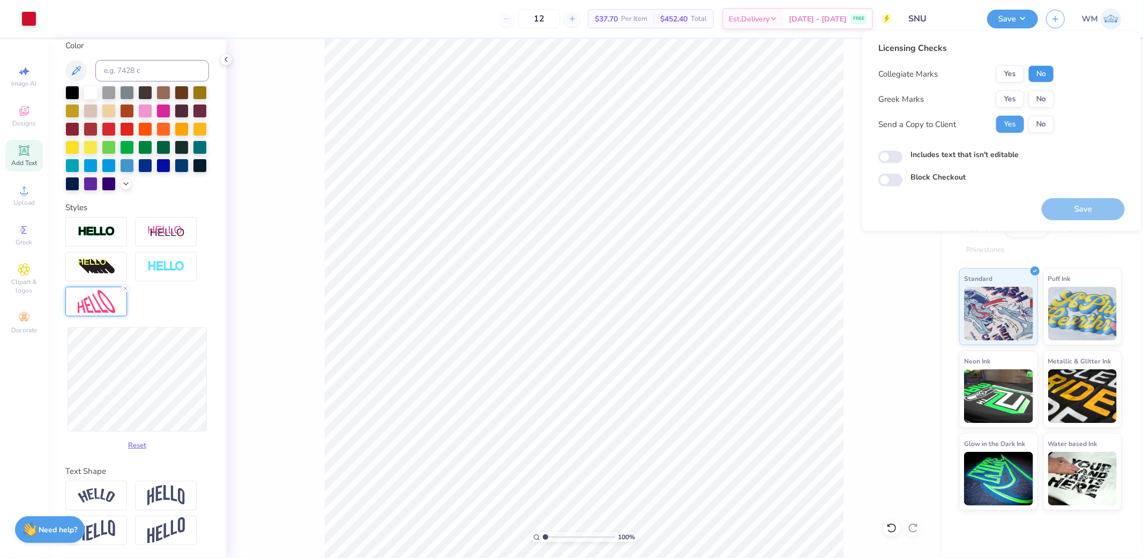
click at [1037, 68] on button "No" at bounding box center [1042, 73] width 26 height 17
click at [1019, 99] on button "Yes" at bounding box center [1011, 99] width 28 height 17
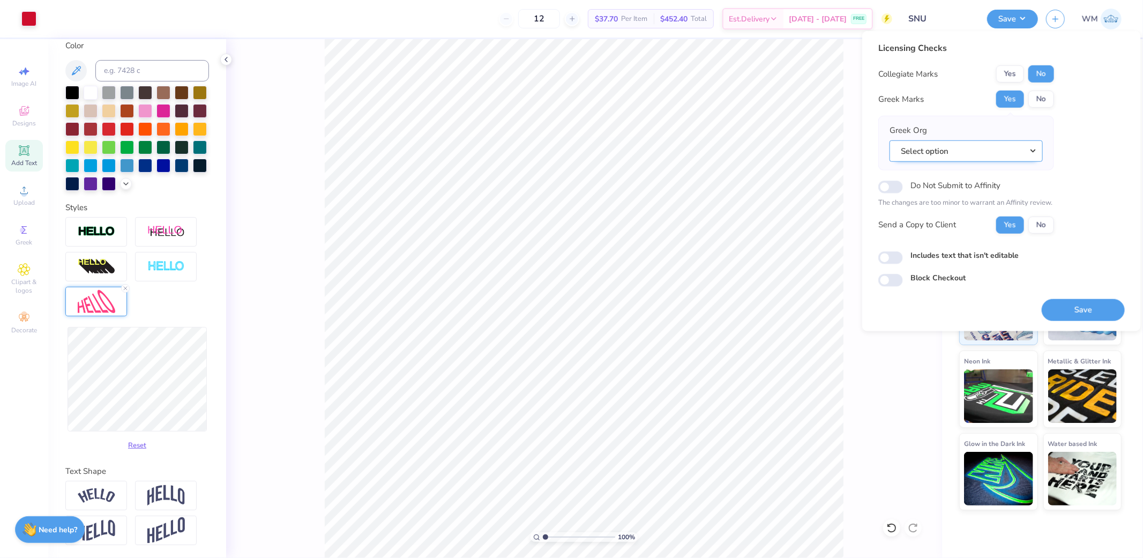
click at [954, 154] on button "Select option" at bounding box center [966, 151] width 153 height 22
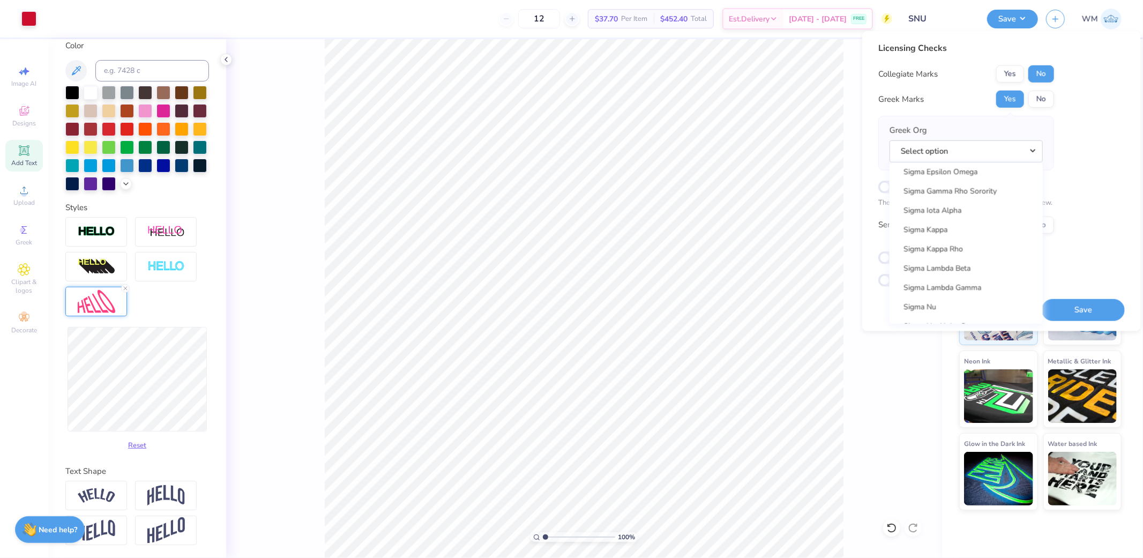
scroll to position [7009, 0]
click at [931, 261] on link "Sigma Nu" at bounding box center [966, 268] width 145 height 18
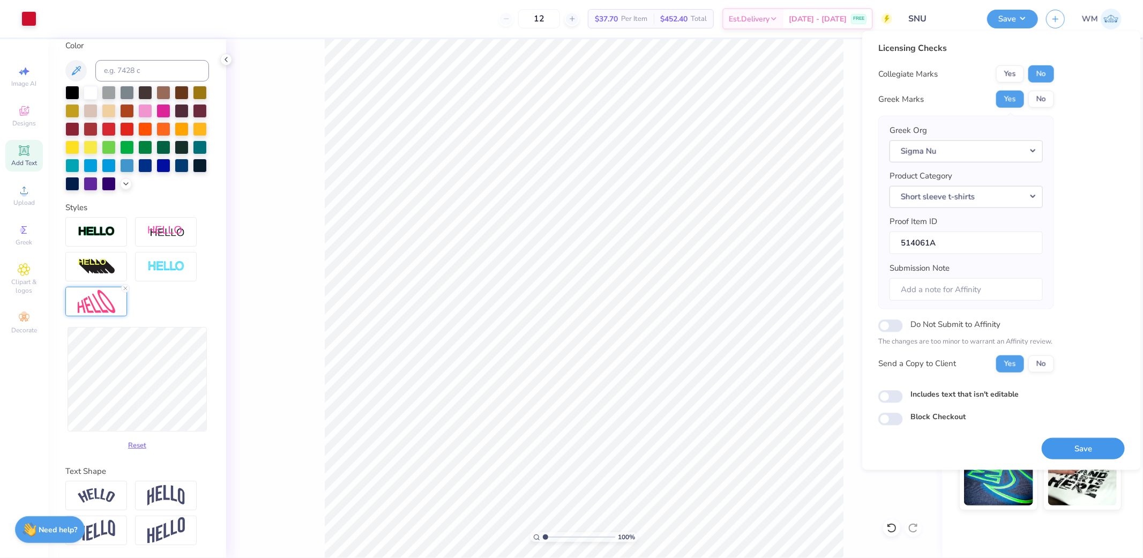
click at [1096, 448] on button "Save" at bounding box center [1083, 448] width 83 height 22
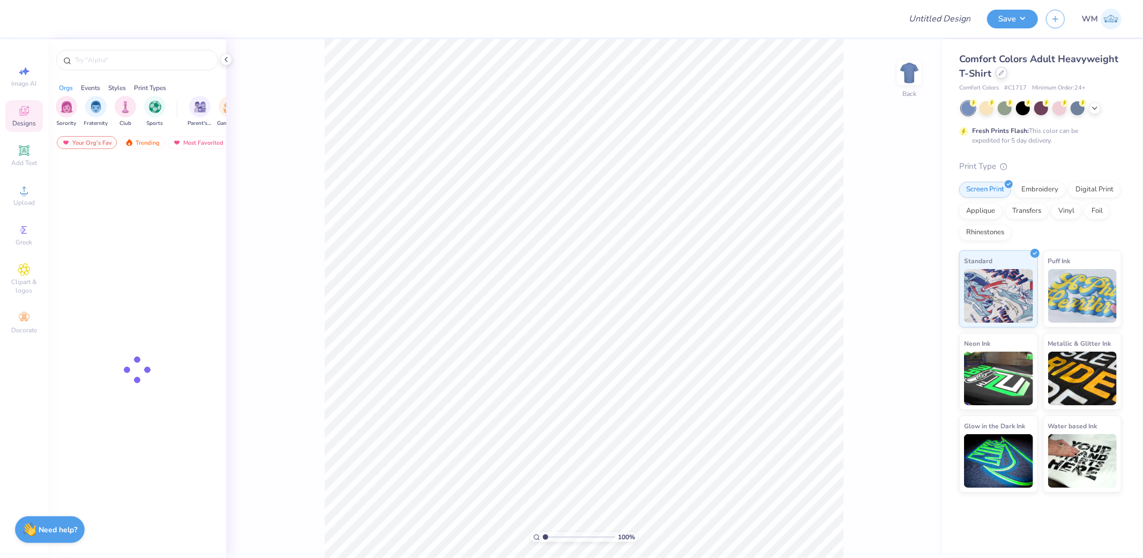
click at [999, 70] on icon at bounding box center [1001, 72] width 5 height 5
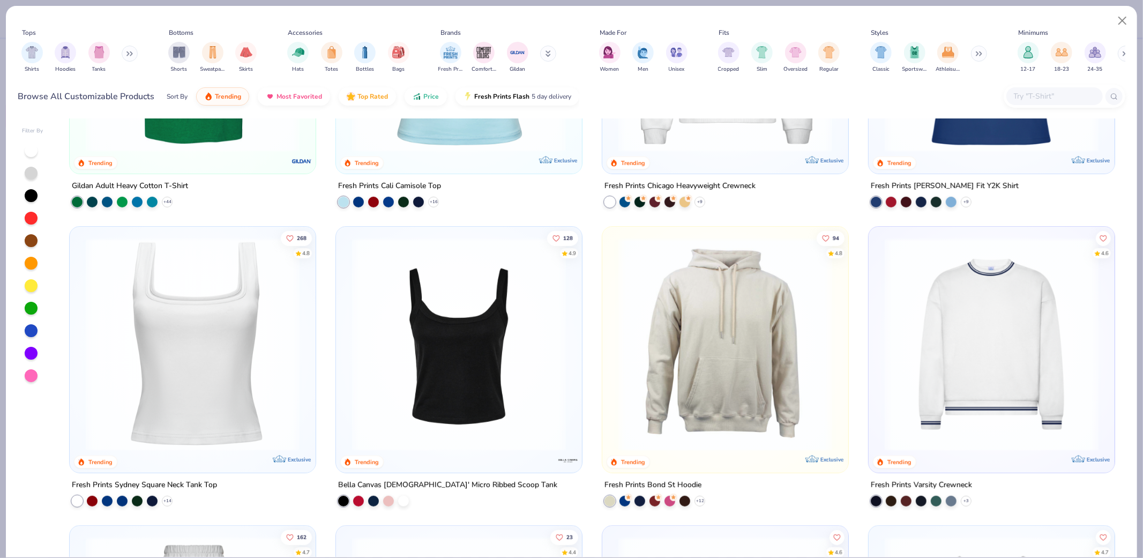
scroll to position [794, 0]
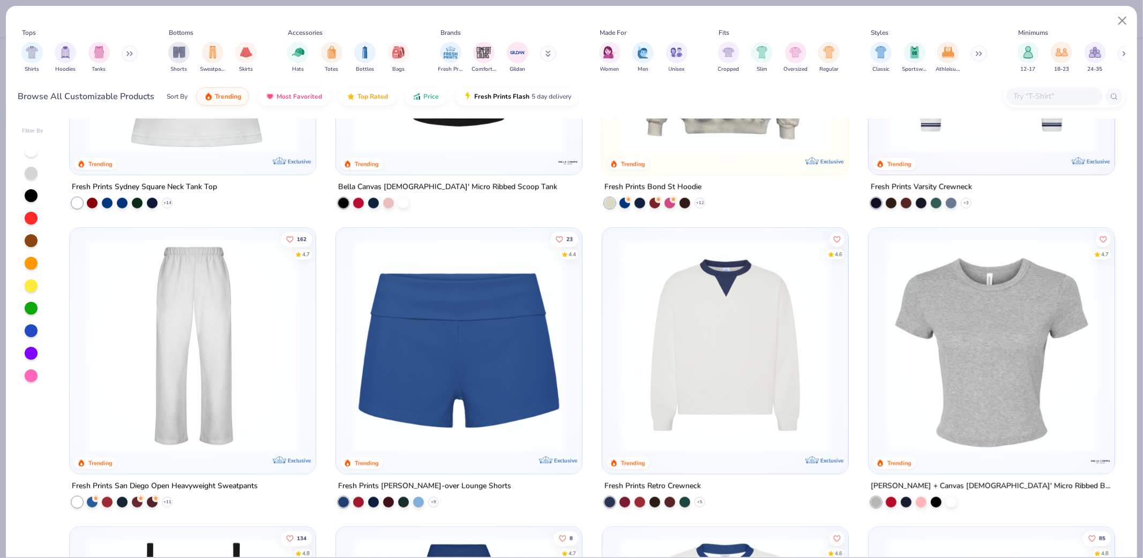
click at [1037, 91] on input "text" at bounding box center [1054, 96] width 83 height 12
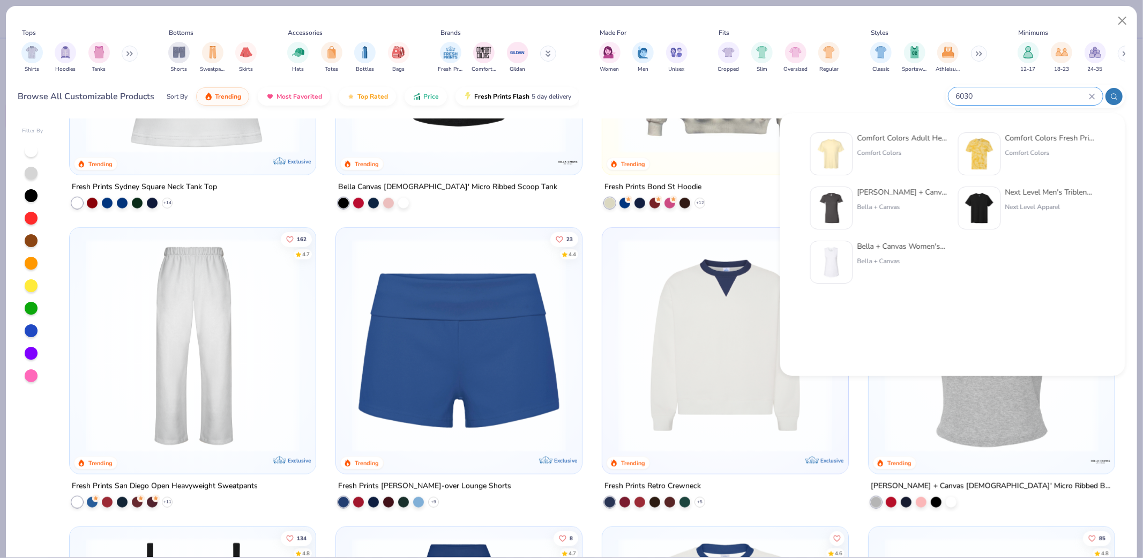
type input "6030"
click at [826, 162] on img at bounding box center [831, 153] width 33 height 33
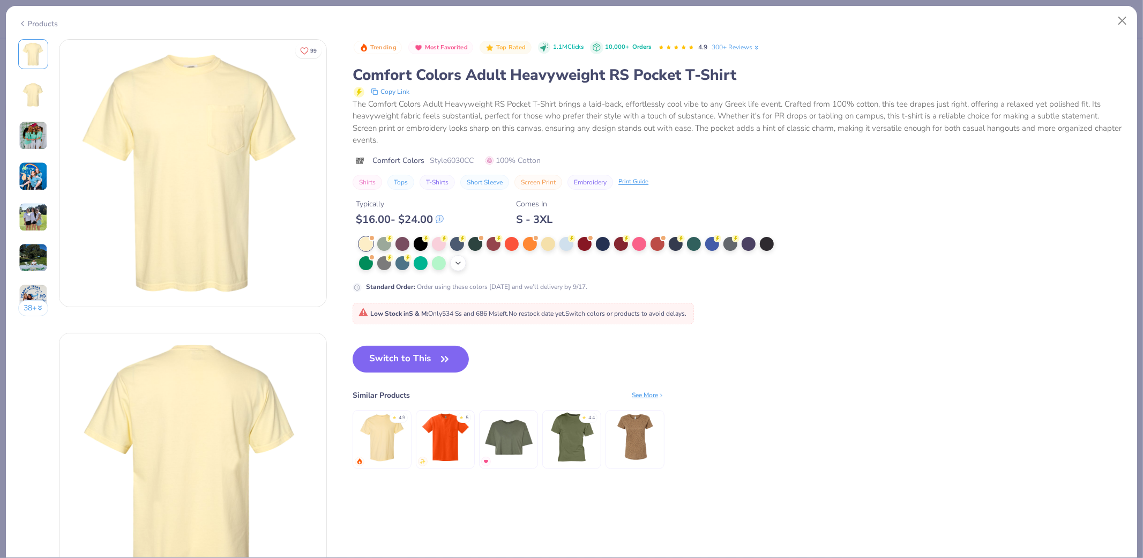
click at [459, 263] on icon at bounding box center [458, 263] width 9 height 9
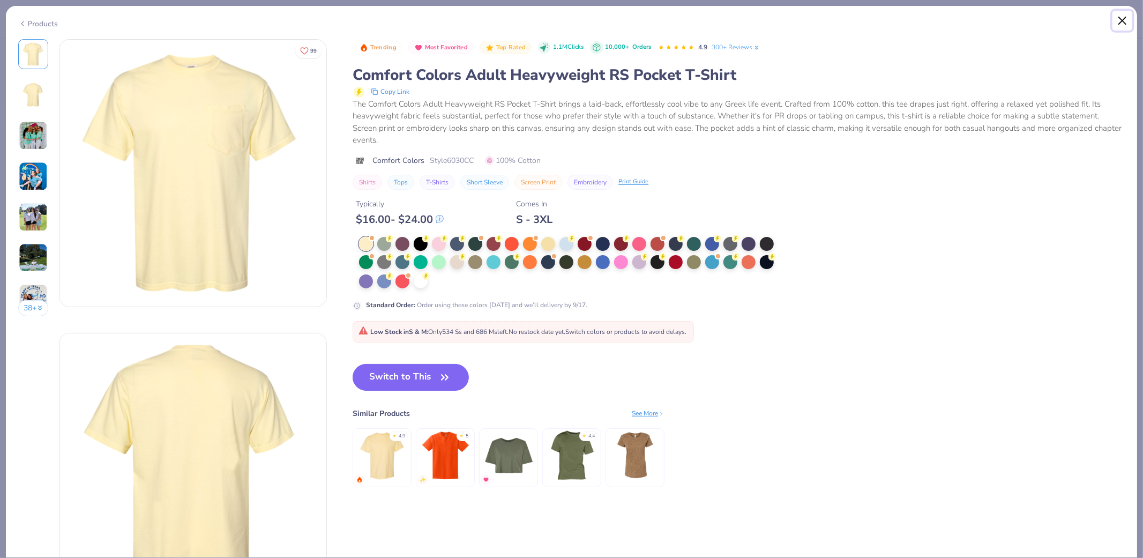
click at [1120, 21] on button "Close" at bounding box center [1123, 21] width 20 height 20
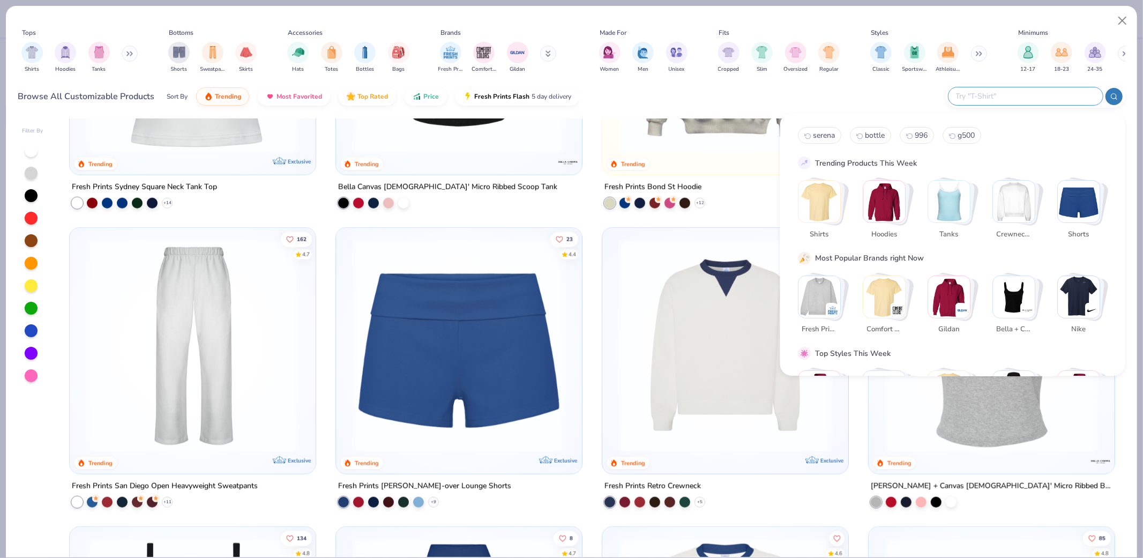
click at [1037, 97] on input "text" at bounding box center [1025, 96] width 140 height 12
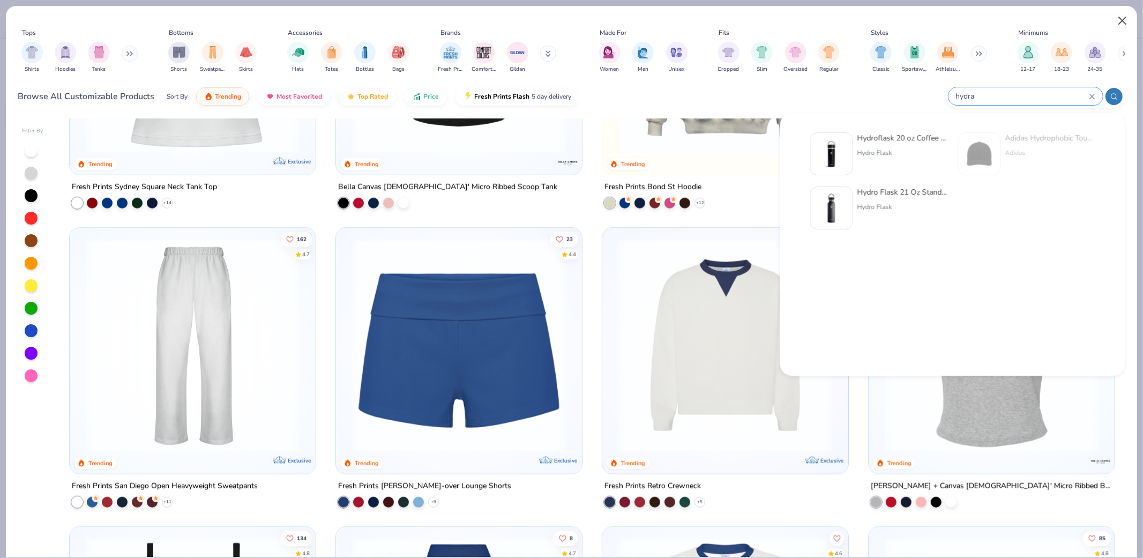
type input "hydra"
click at [1121, 17] on button "Close" at bounding box center [1123, 21] width 20 height 20
